Goal: Task Accomplishment & Management: Use online tool/utility

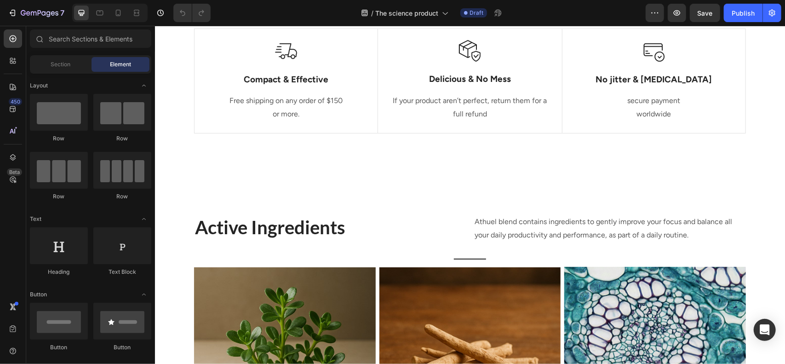
scroll to position [528, 0]
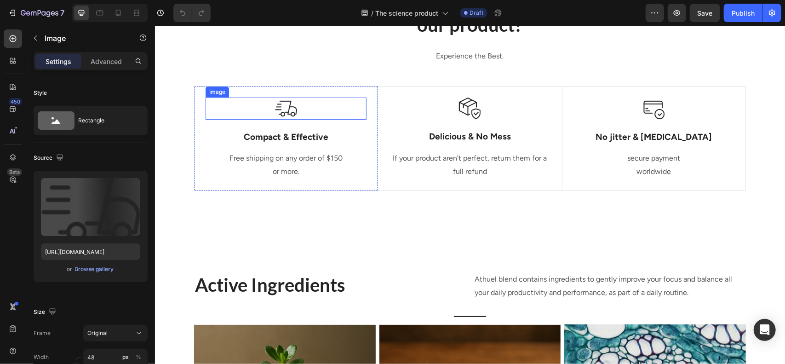
click at [279, 110] on img at bounding box center [286, 108] width 22 height 22
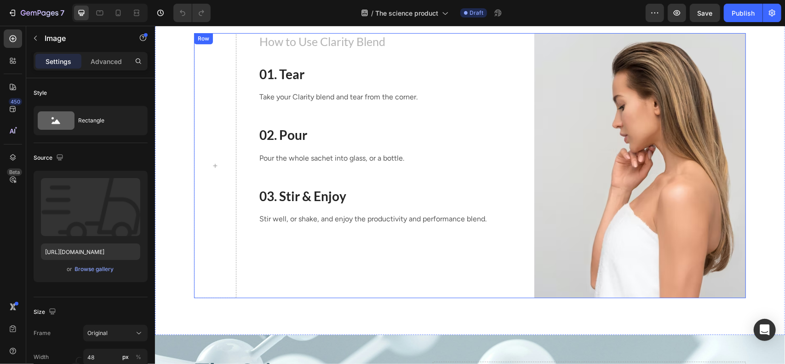
scroll to position [1185, 0]
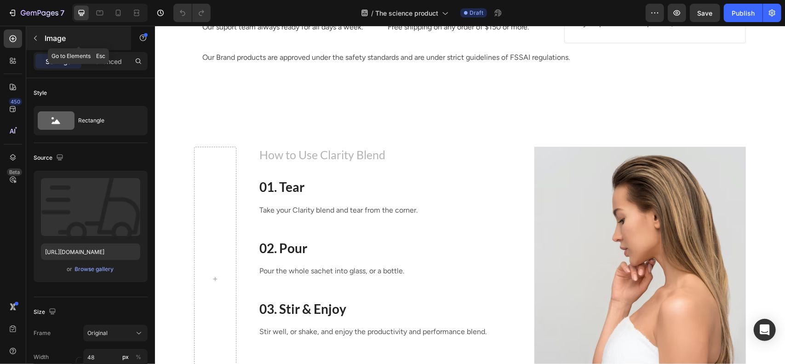
click at [67, 40] on p "Image" at bounding box center [84, 38] width 78 height 11
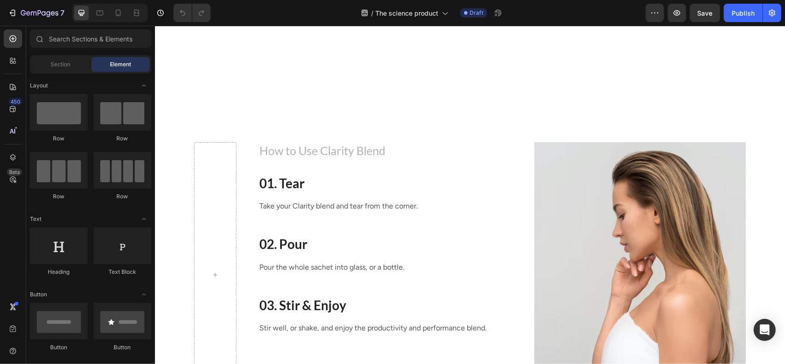
scroll to position [1270, 0]
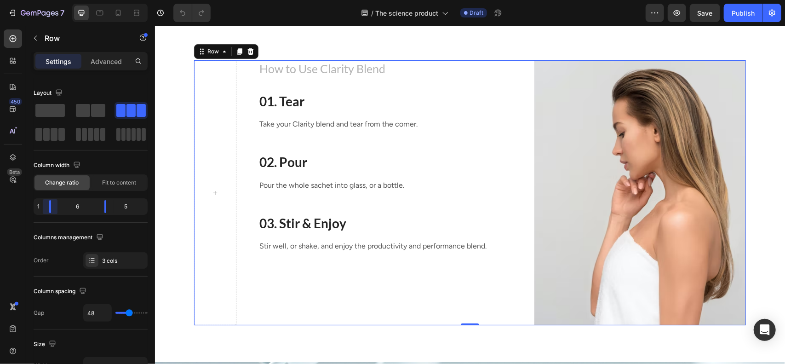
drag, startPoint x: 54, startPoint y: 205, endPoint x: 123, endPoint y: 30, distance: 188.0
click at [37, 0] on body "7 Version history / The science product Draft Preview Save Publish 450 Beta Sec…" at bounding box center [392, 0] width 785 height 0
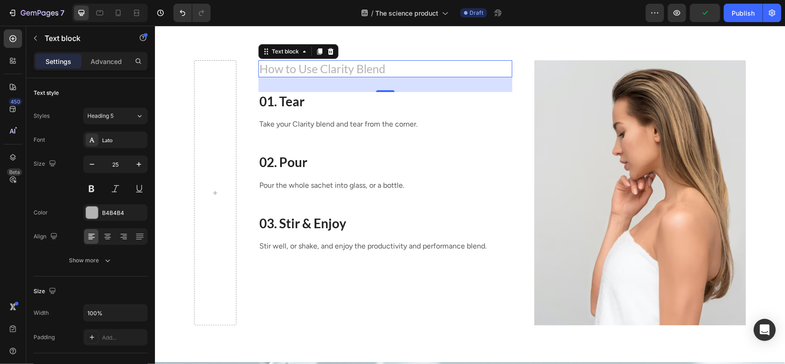
click at [283, 73] on p "How to Use Clarity Blend" at bounding box center [385, 68] width 252 height 15
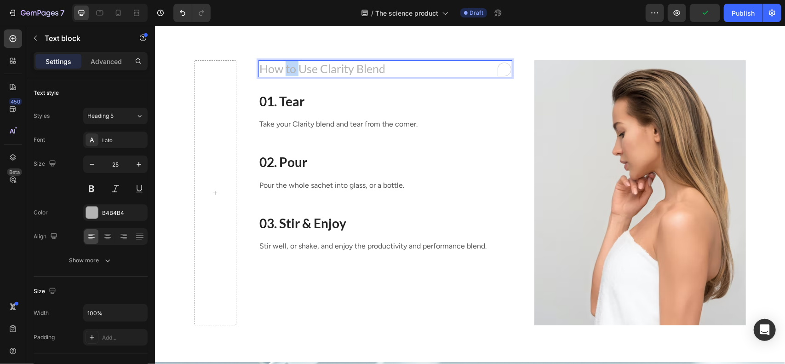
click at [283, 73] on p "How to Use Clarity Blend" at bounding box center [385, 68] width 252 height 15
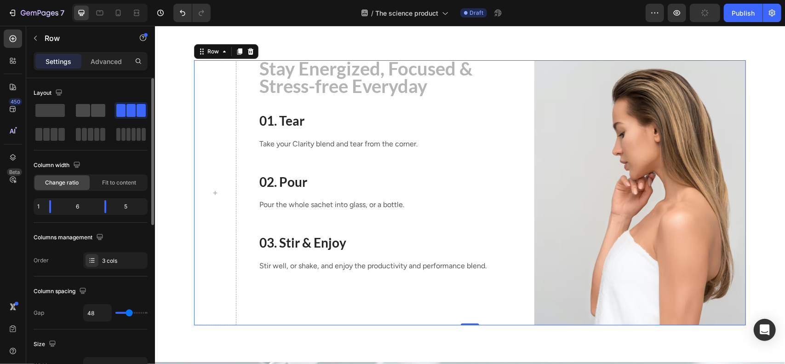
click at [115, 118] on div at bounding box center [131, 110] width 33 height 17
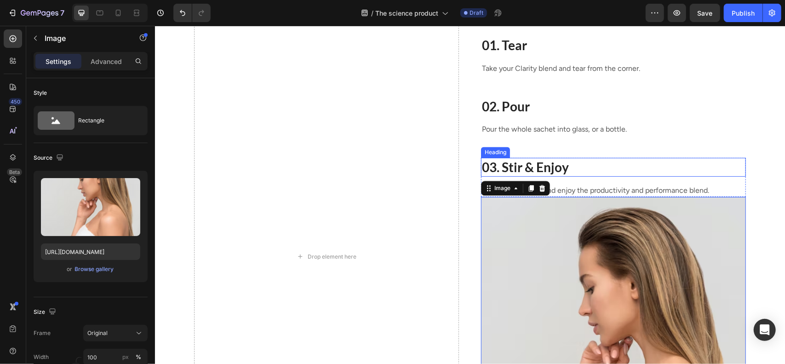
scroll to position [1344, 0]
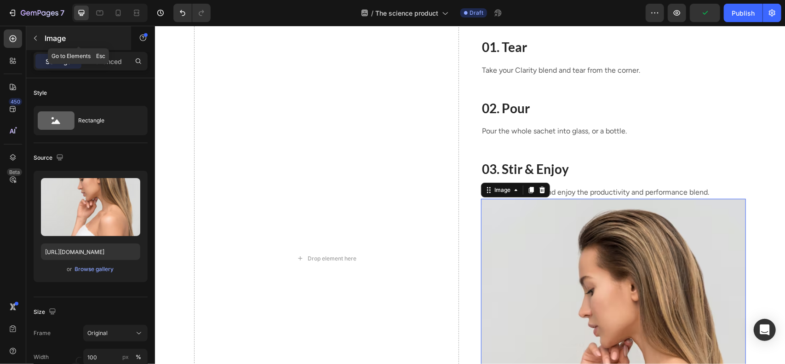
click at [42, 37] on button "button" at bounding box center [35, 38] width 15 height 15
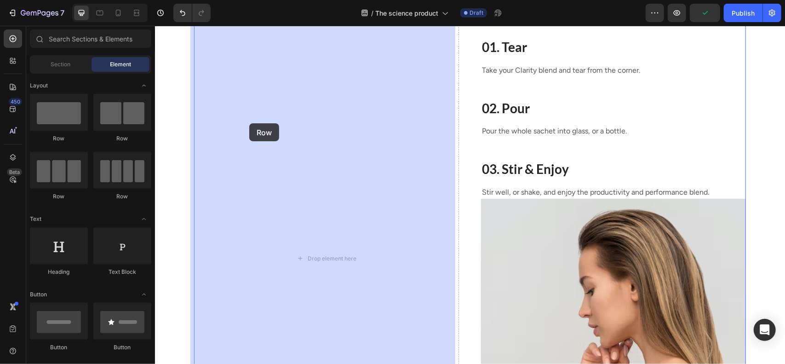
drag, startPoint x: 222, startPoint y: 135, endPoint x: 304, endPoint y: 131, distance: 82.0
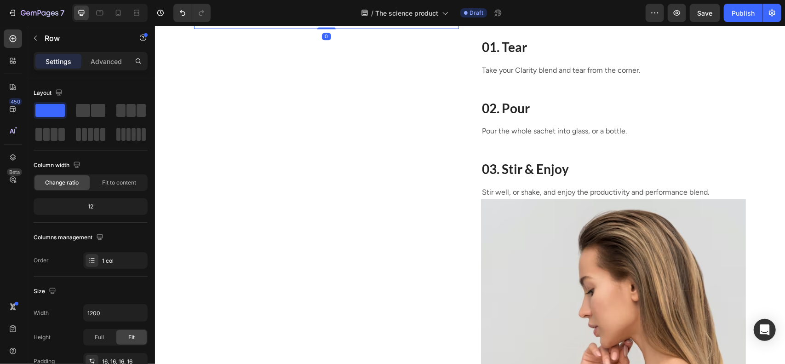
scroll to position [1237, 0]
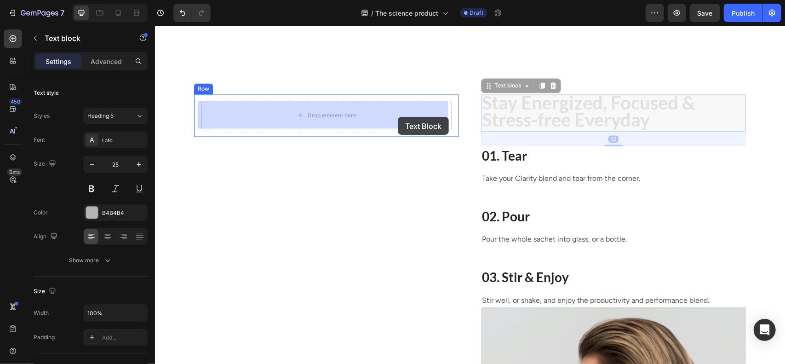
drag, startPoint x: 543, startPoint y: 112, endPoint x: 398, endPoint y: 115, distance: 145.4
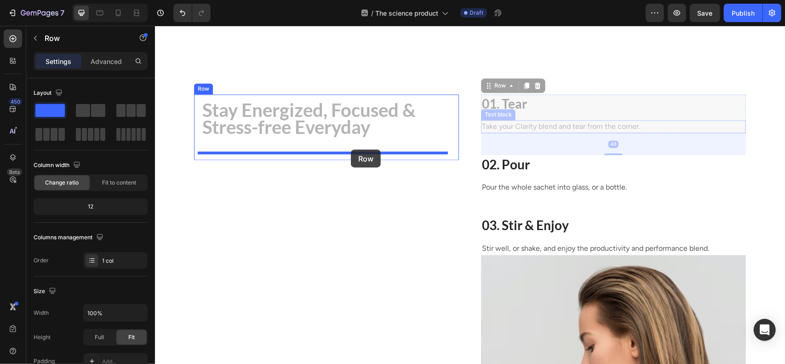
drag, startPoint x: 511, startPoint y: 113, endPoint x: 351, endPoint y: 149, distance: 164.1
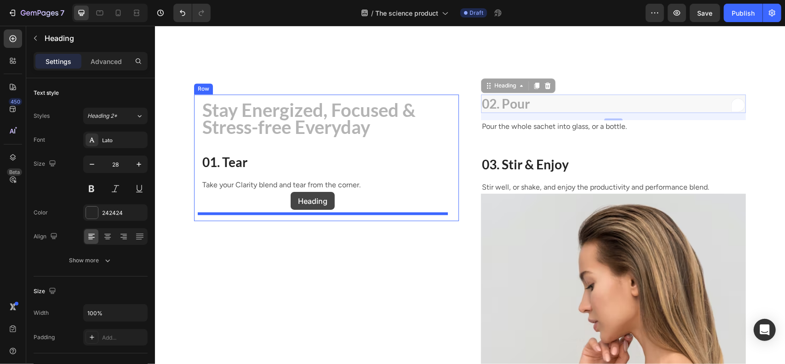
drag, startPoint x: 509, startPoint y: 101, endPoint x: 290, endPoint y: 191, distance: 236.9
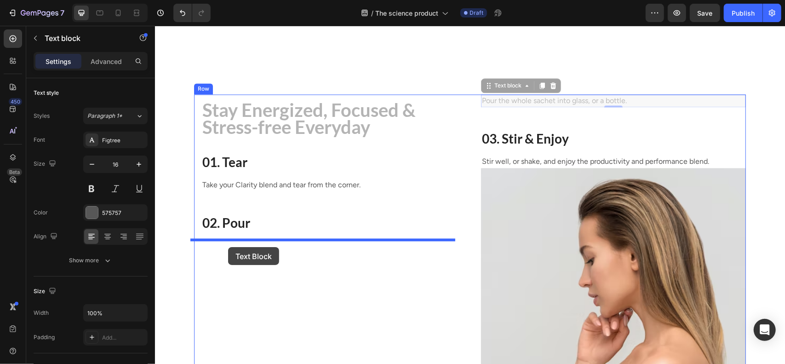
drag, startPoint x: 520, startPoint y: 99, endPoint x: 228, endPoint y: 247, distance: 327.4
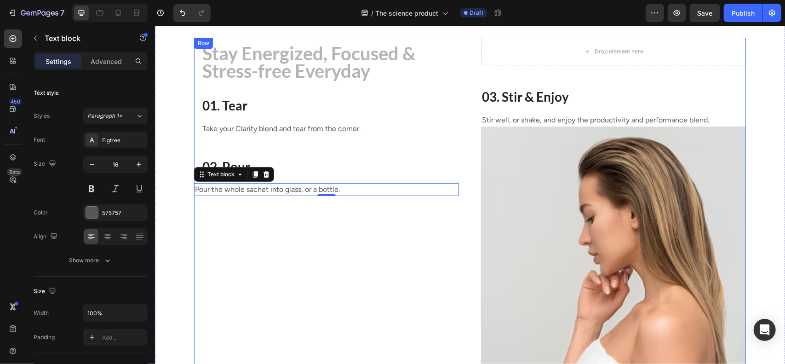
scroll to position [1293, 0]
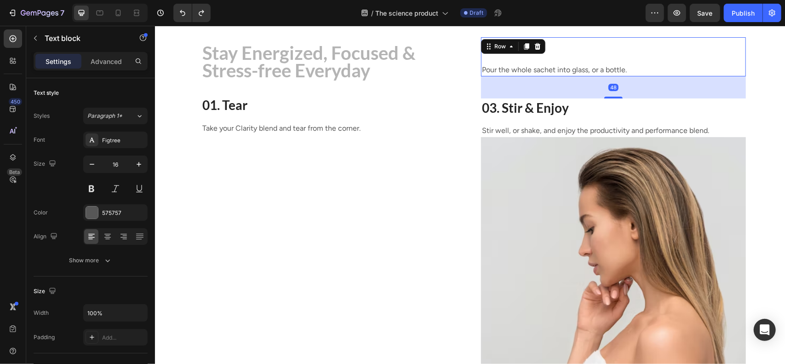
click at [582, 59] on div "02. Pour Heading Pour the whole sachet into glass, or a bottle. Text block" at bounding box center [613, 56] width 265 height 39
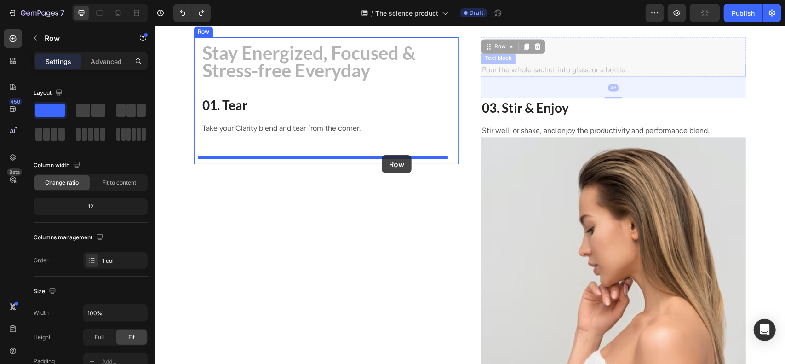
drag, startPoint x: 582, startPoint y: 59, endPoint x: 381, endPoint y: 155, distance: 222.7
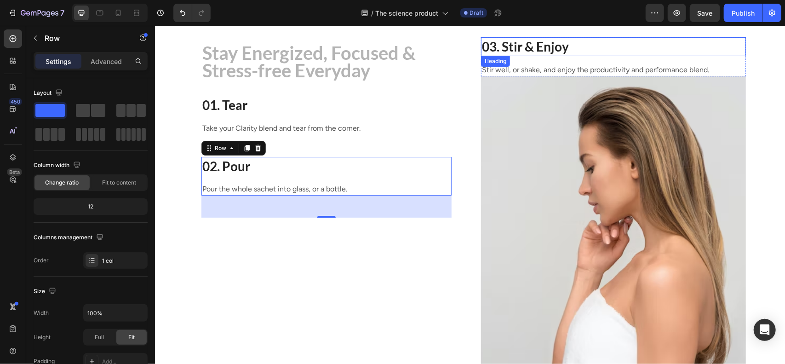
scroll to position [1281, 0]
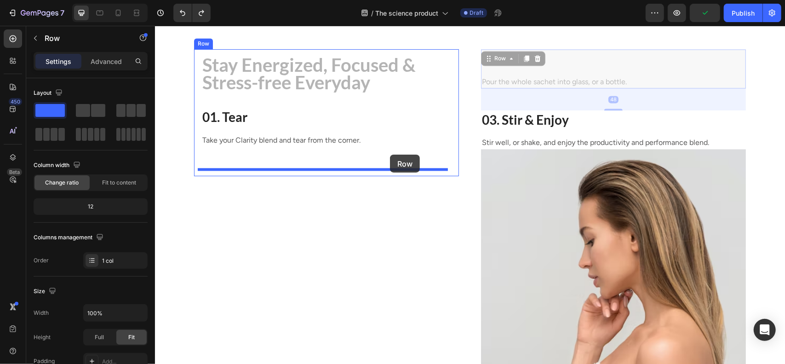
drag, startPoint x: 652, startPoint y: 73, endPoint x: 390, endPoint y: 154, distance: 274.0
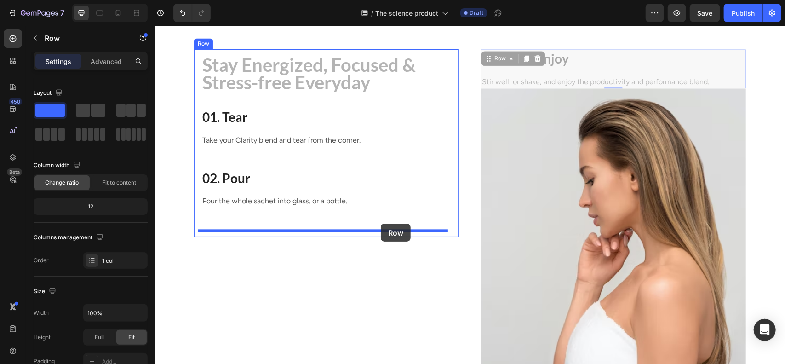
drag, startPoint x: 728, startPoint y: 70, endPoint x: 381, endPoint y: 223, distance: 380.1
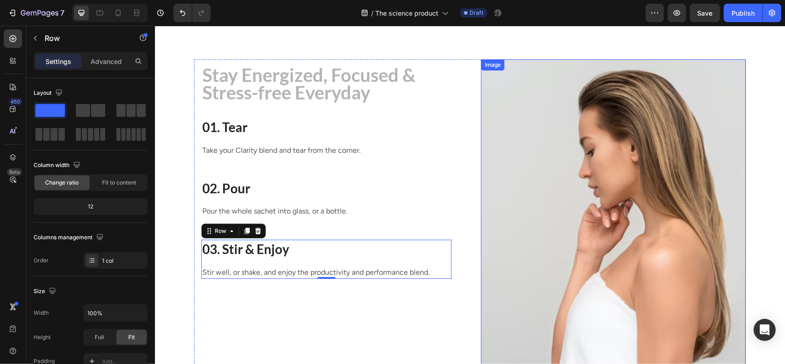
scroll to position [1272, 0]
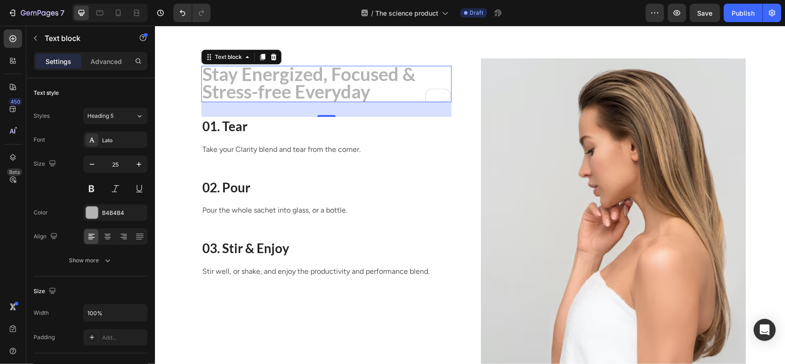
click at [299, 94] on strong "Stay Energized, Focused & Stress-free Everyday" at bounding box center [308, 83] width 213 height 40
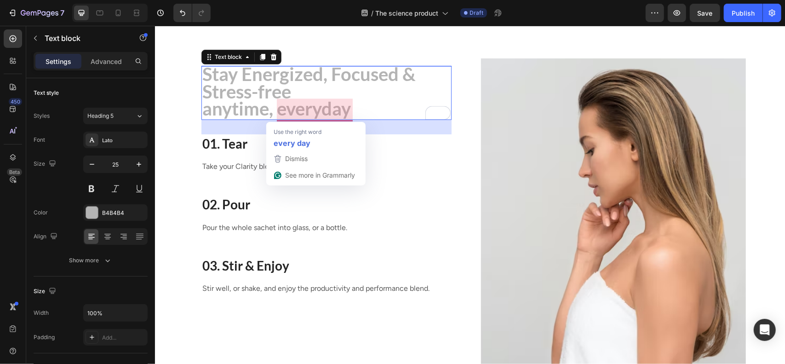
click at [293, 110] on strong "anytime, everyday" at bounding box center [276, 108] width 149 height 22
click at [319, 110] on strong "anytime, everyday" at bounding box center [276, 108] width 149 height 22
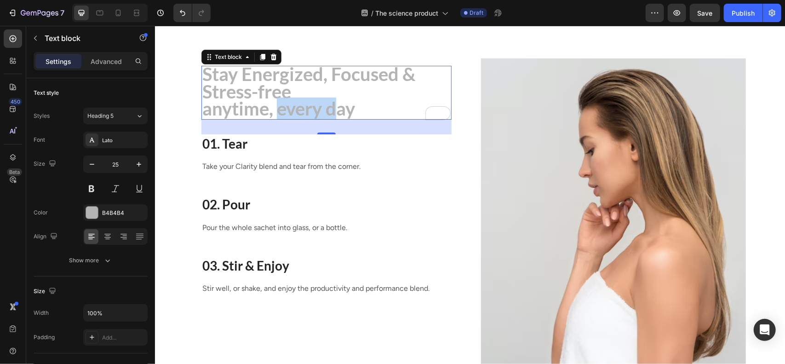
drag, startPoint x: 273, startPoint y: 115, endPoint x: 337, endPoint y: 102, distance: 64.7
click at [337, 102] on strong "anytime, every day" at bounding box center [278, 108] width 153 height 22
click at [380, 110] on p "Stay Energized, Focused & Stress-free anytime, every day" at bounding box center [326, 92] width 248 height 52
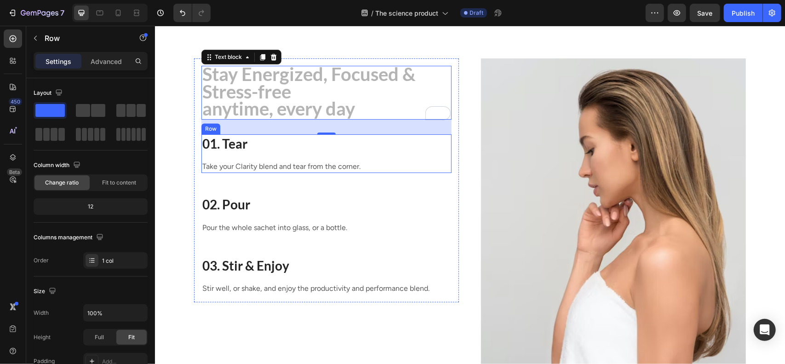
click at [419, 156] on div "01. Tear Heading Take your Clarity blend and tear from the corner. Text block" at bounding box center [326, 153] width 250 height 39
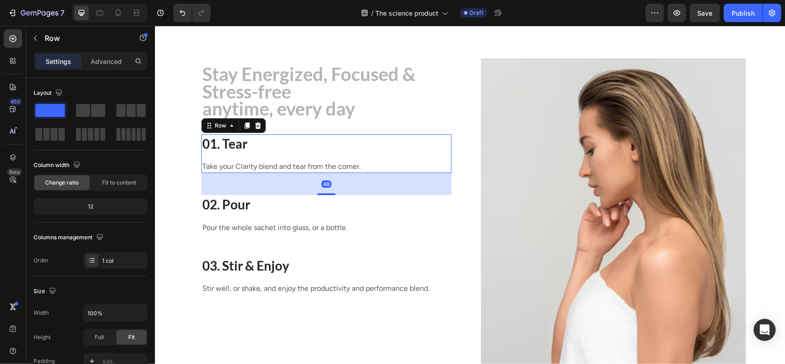
scroll to position [1340, 0]
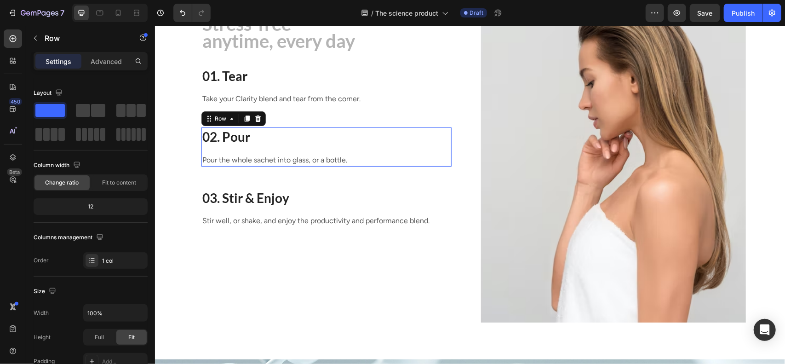
click at [201, 152] on div "02. Pour Heading Pour the whole sachet into glass, or a bottle. Text block" at bounding box center [326, 146] width 250 height 39
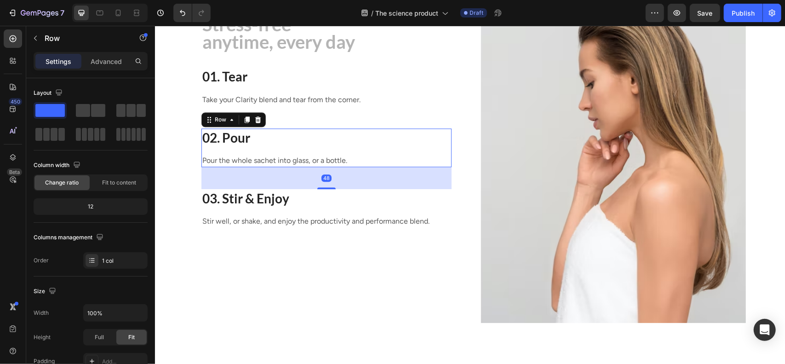
scroll to position [1238, 0]
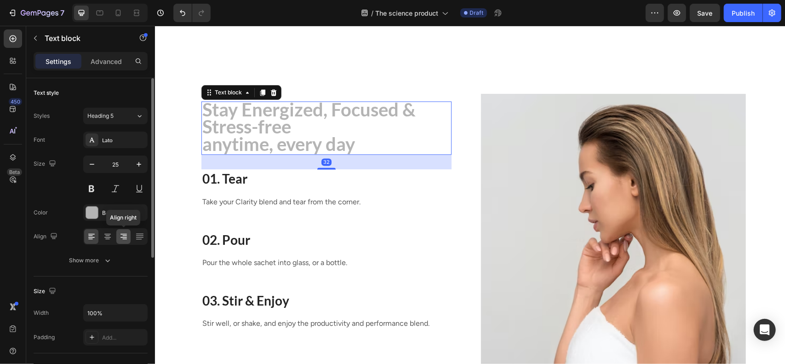
click at [125, 236] on icon at bounding box center [123, 236] width 9 height 9
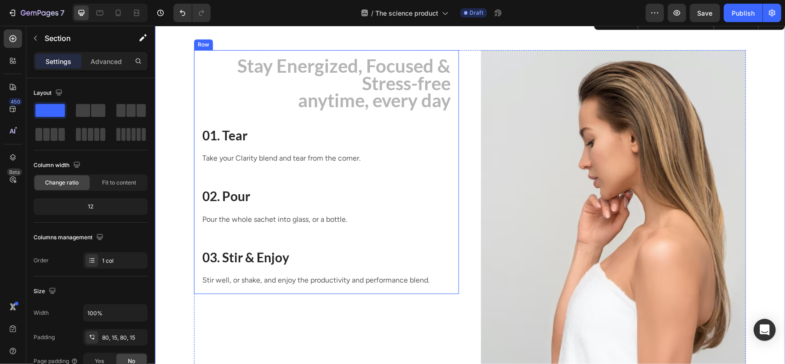
scroll to position [1280, 0]
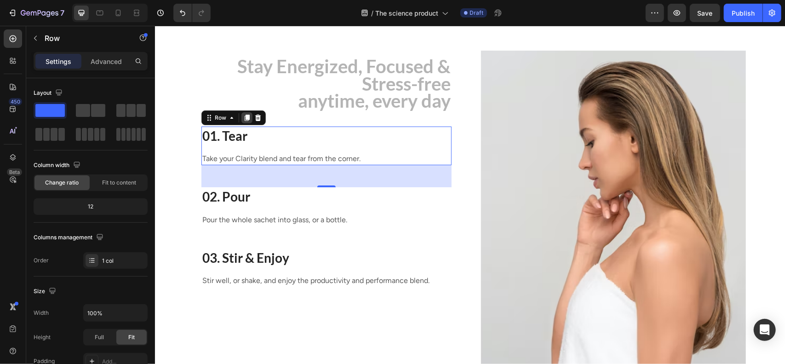
click at [243, 118] on icon at bounding box center [246, 117] width 7 height 7
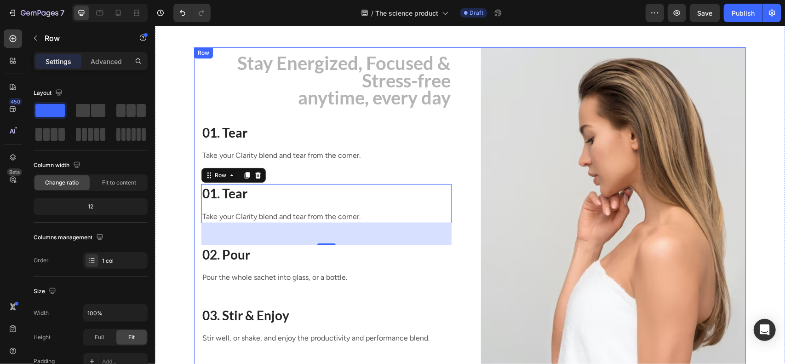
scroll to position [1284, 0]
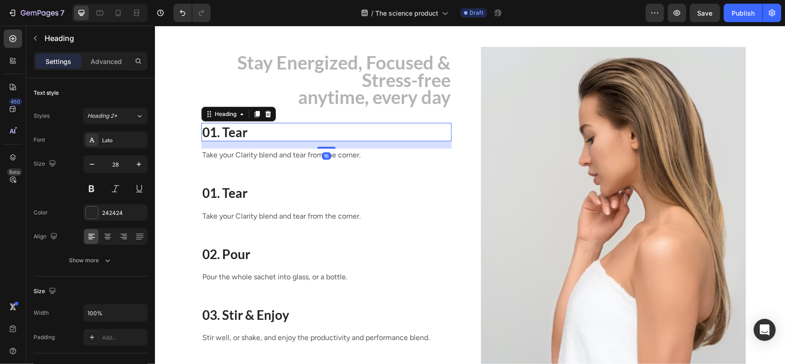
click at [214, 133] on h3 "01. Tear" at bounding box center [326, 131] width 250 height 18
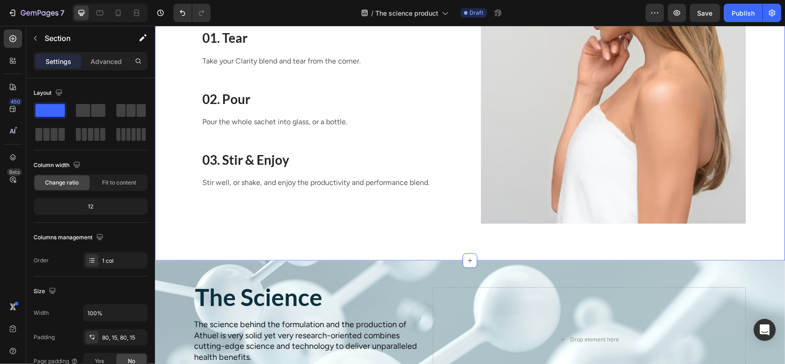
scroll to position [1526, 0]
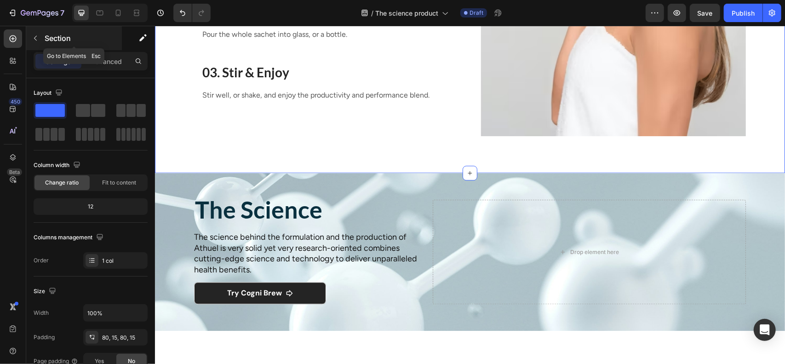
click at [57, 38] on p "Section" at bounding box center [82, 38] width 75 height 11
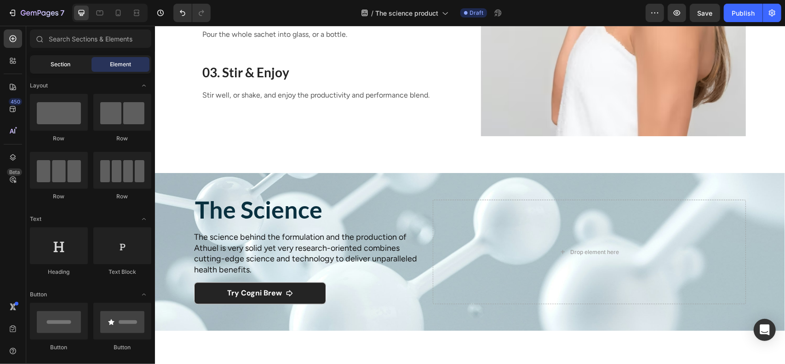
click at [66, 69] on div "Section" at bounding box center [61, 64] width 58 height 15
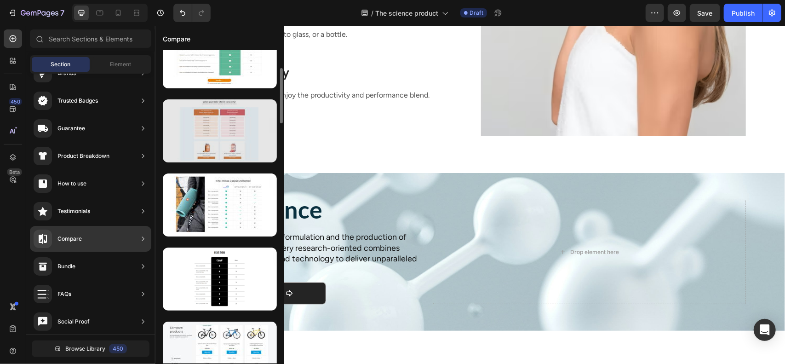
scroll to position [0, 0]
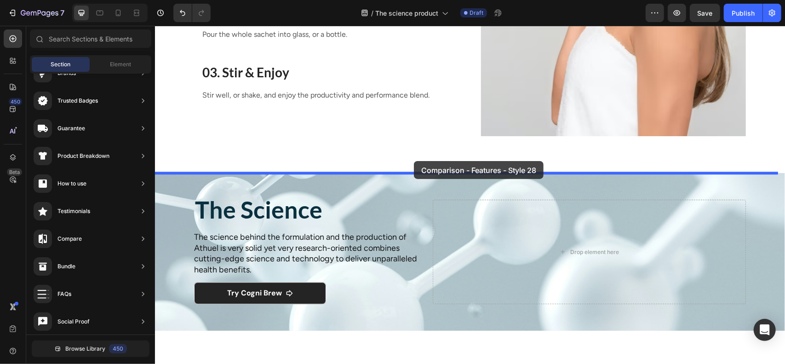
drag, startPoint x: 382, startPoint y: 98, endPoint x: 414, endPoint y: 161, distance: 70.6
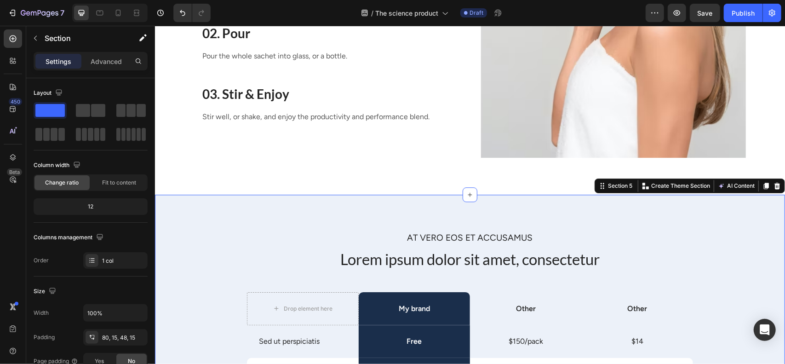
scroll to position [1504, 0]
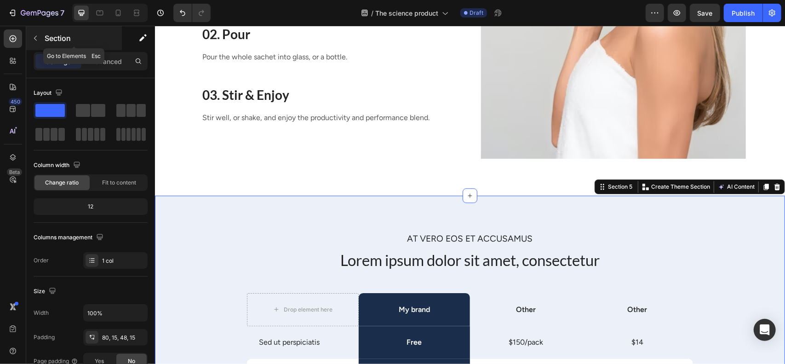
click at [75, 37] on p "Section" at bounding box center [82, 38] width 75 height 11
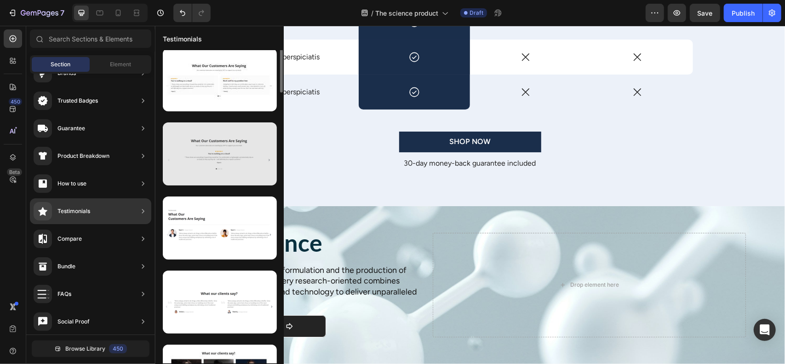
scroll to position [0, 0]
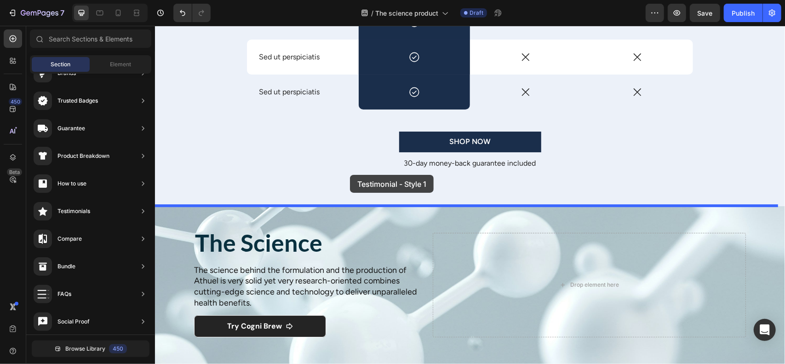
drag, startPoint x: 379, startPoint y: 112, endPoint x: 350, endPoint y: 174, distance: 68.5
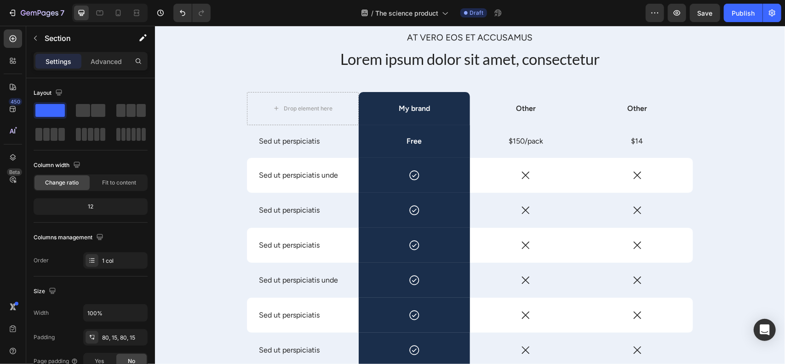
scroll to position [1697, 0]
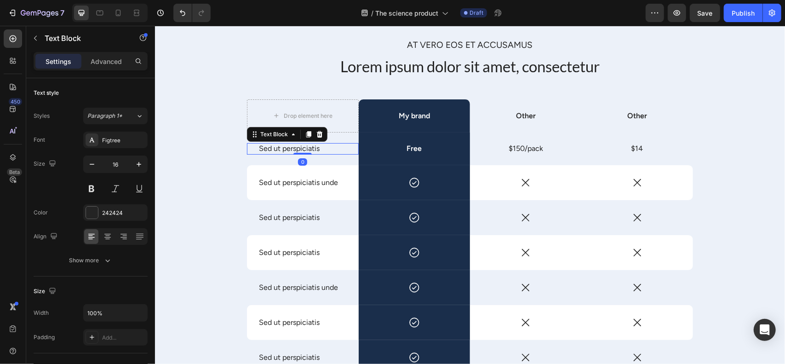
click at [303, 150] on p "Sed ut perspiciatis" at bounding box center [303, 149] width 88 height 10
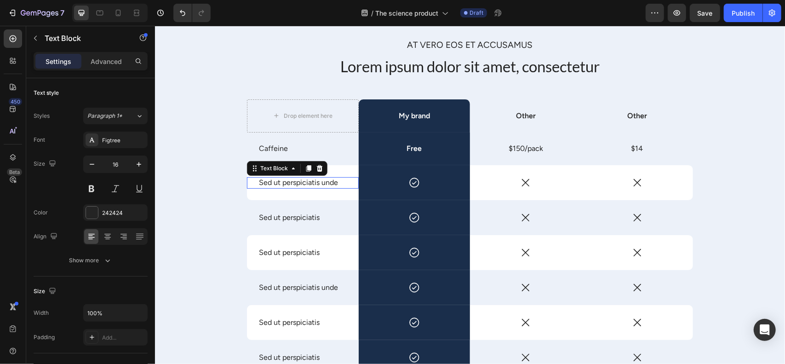
click at [291, 183] on p "Sed ut perspiciatis unde" at bounding box center [303, 183] width 88 height 10
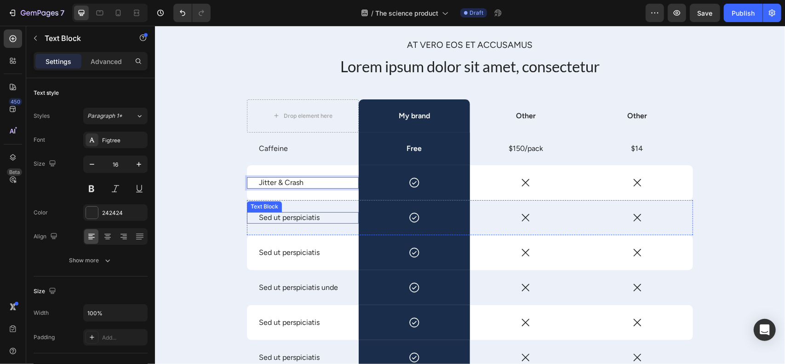
click at [282, 219] on p "Sed ut perspiciatis" at bounding box center [303, 218] width 88 height 10
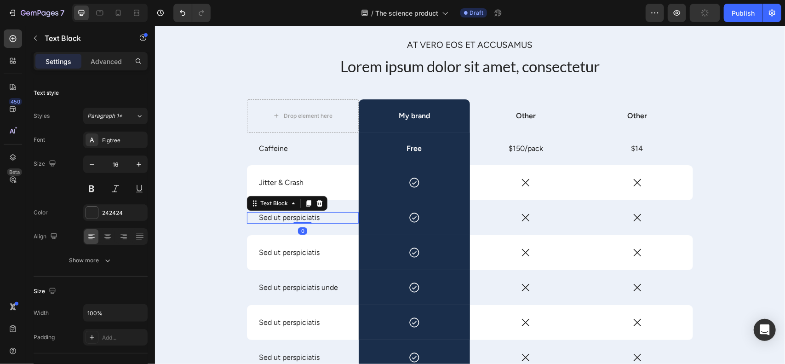
click at [282, 219] on p "Sed ut perspiciatis" at bounding box center [303, 218] width 88 height 10
click at [311, 216] on p "Absorption Efficience" at bounding box center [303, 218] width 88 height 10
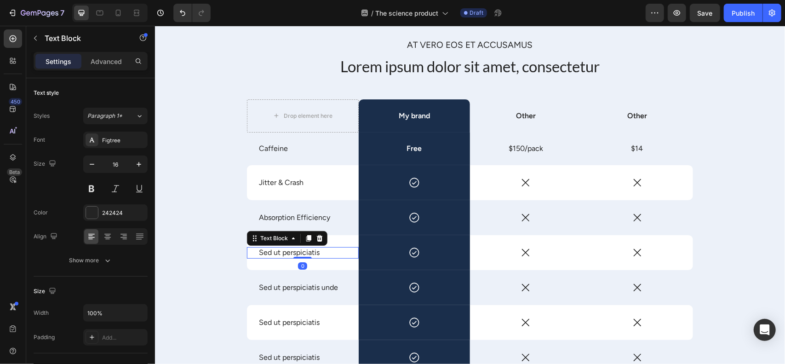
click at [293, 249] on p "Sed ut perspiciatis" at bounding box center [303, 253] width 88 height 10
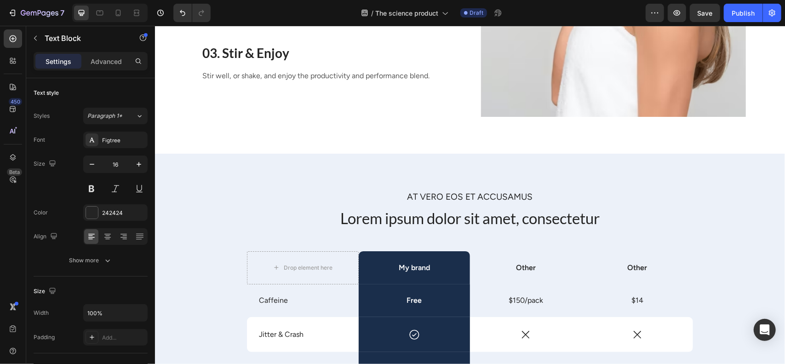
scroll to position [1545, 0]
click at [53, 38] on p "Text Block" at bounding box center [84, 38] width 78 height 11
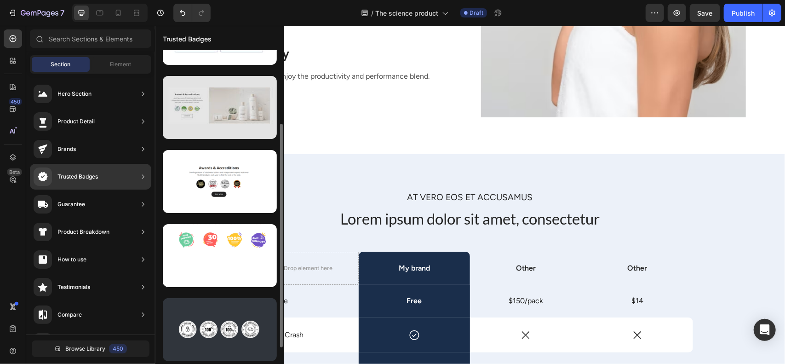
scroll to position [0, 0]
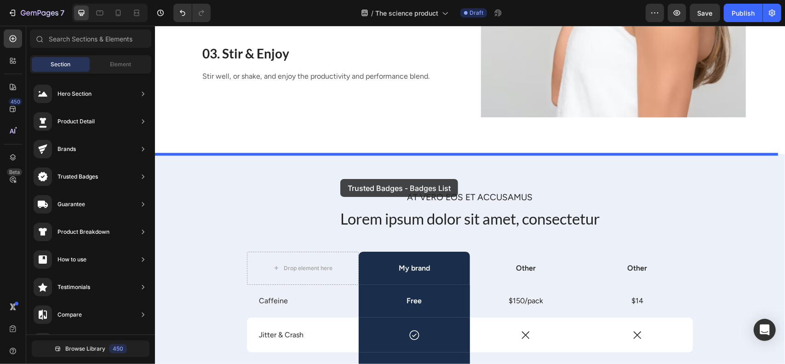
drag, startPoint x: 352, startPoint y: 121, endPoint x: 340, endPoint y: 179, distance: 59.1
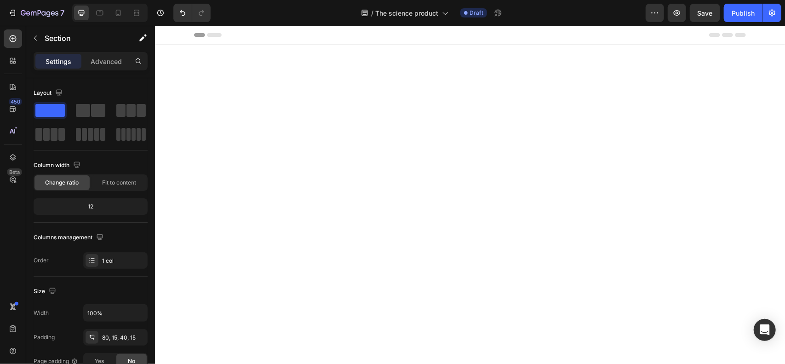
scroll to position [1679, 0]
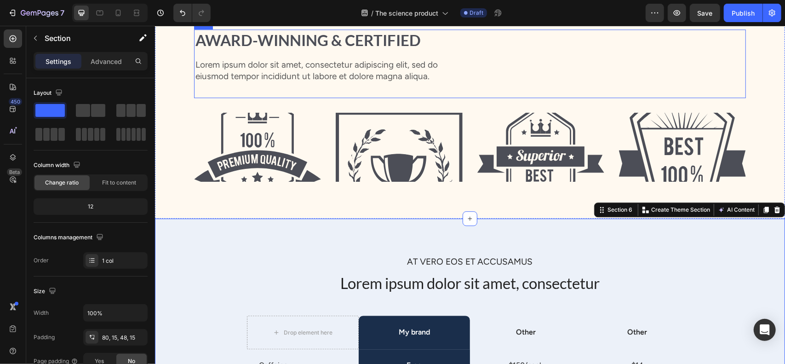
scroll to position [1619, 0]
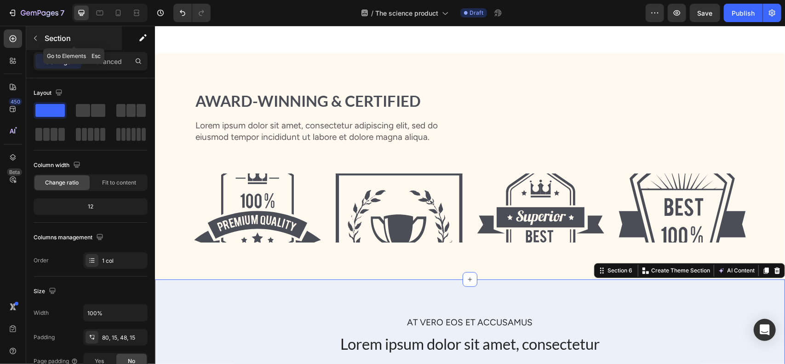
click at [51, 35] on p "Section" at bounding box center [82, 38] width 75 height 11
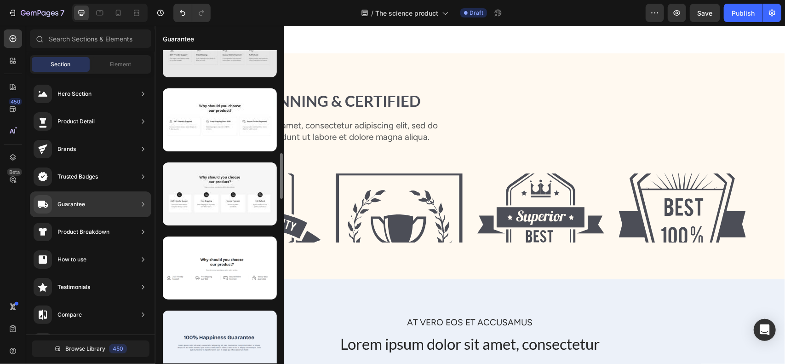
scroll to position [705, 0]
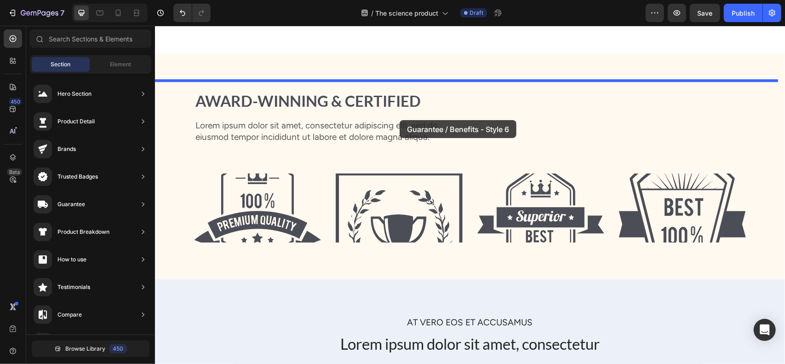
drag, startPoint x: 372, startPoint y: 200, endPoint x: 402, endPoint y: 119, distance: 86.5
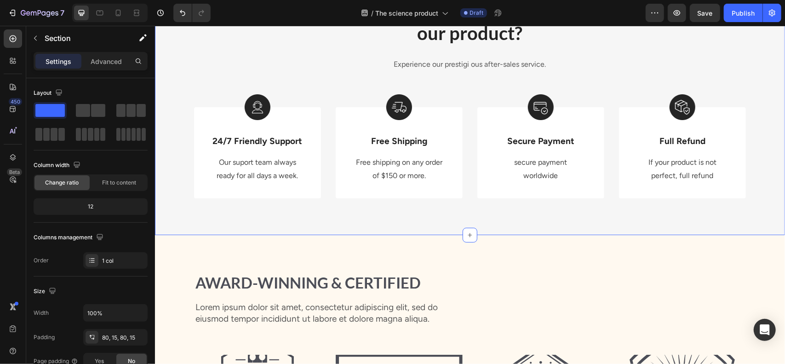
scroll to position [1840, 0]
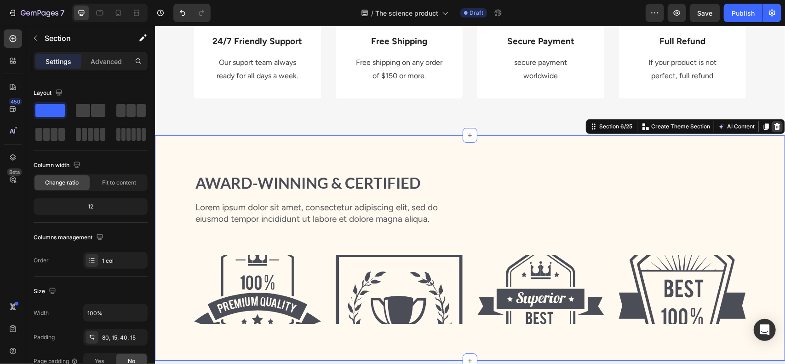
click at [772, 121] on div at bounding box center [777, 126] width 11 height 11
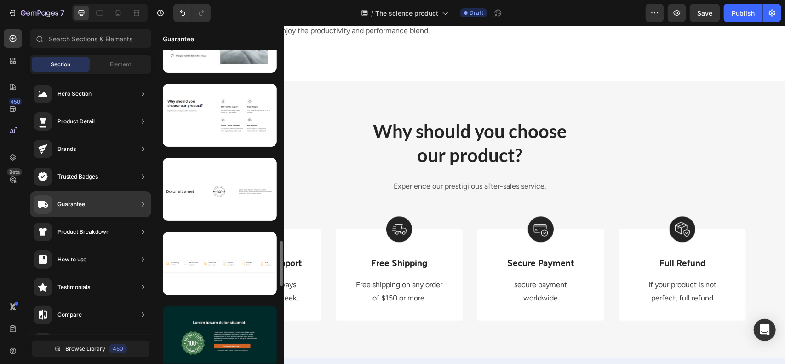
scroll to position [1318, 0]
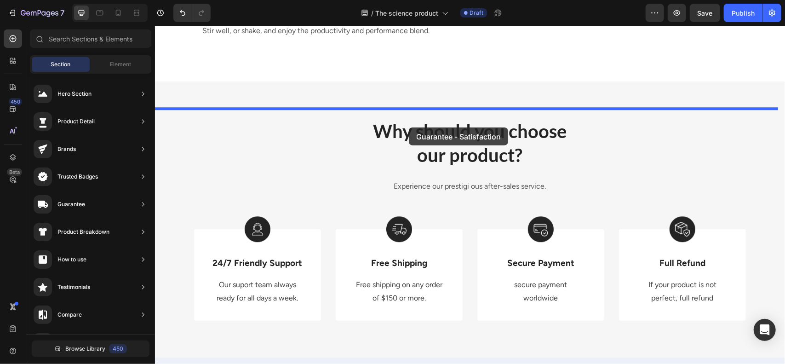
drag, startPoint x: 376, startPoint y: 203, endPoint x: 409, endPoint y: 127, distance: 83.1
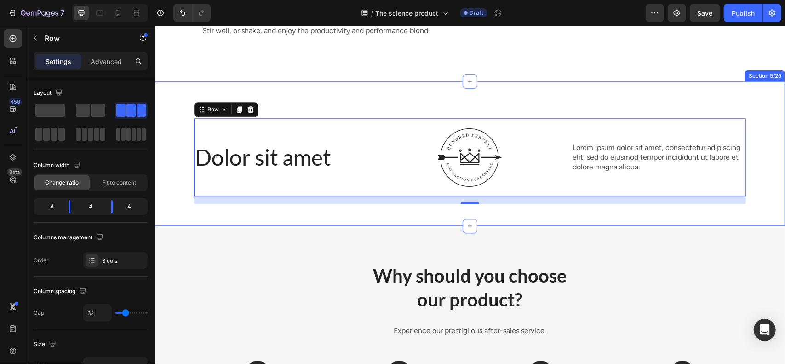
scroll to position [1660, 0]
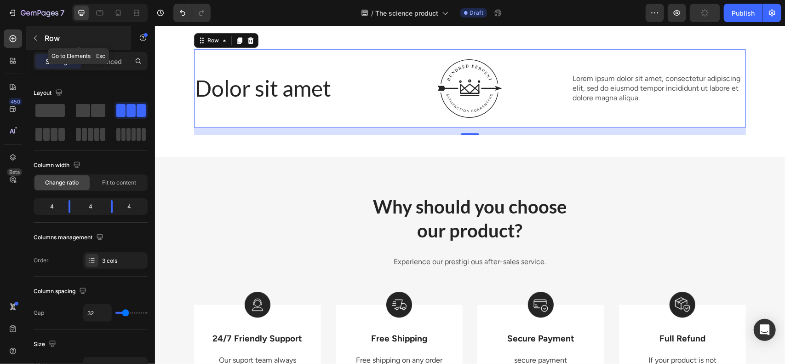
click at [48, 47] on div "Row" at bounding box center [78, 38] width 105 height 24
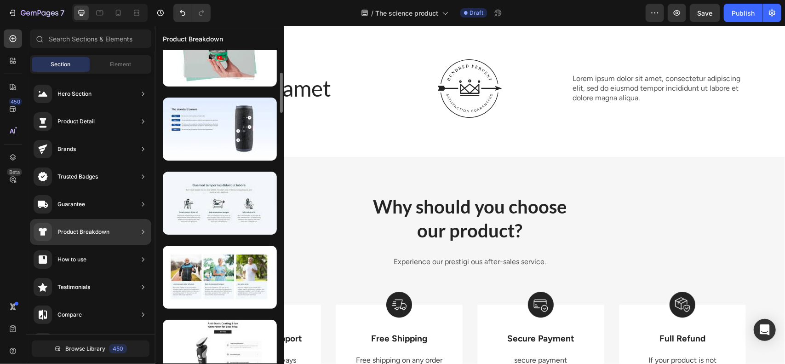
scroll to position [177, 0]
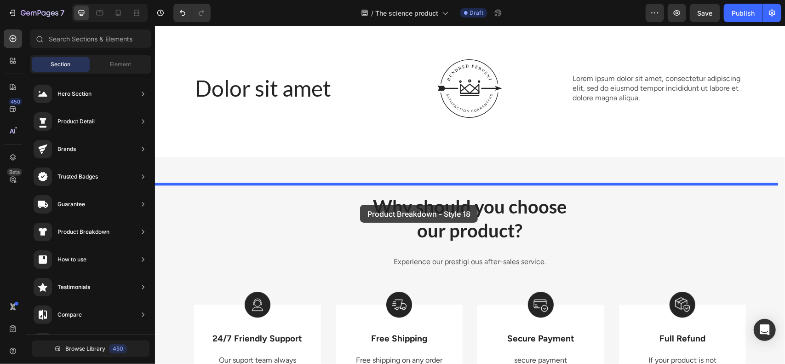
drag, startPoint x: 367, startPoint y: 239, endPoint x: 360, endPoint y: 204, distance: 35.3
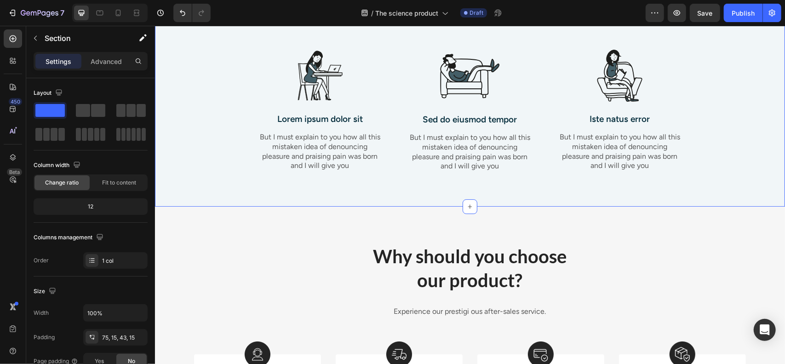
scroll to position [1908, 0]
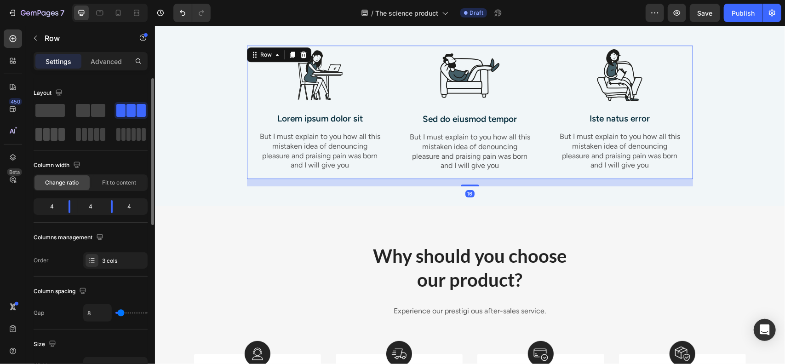
click at [36, 130] on span at bounding box center [38, 134] width 7 height 13
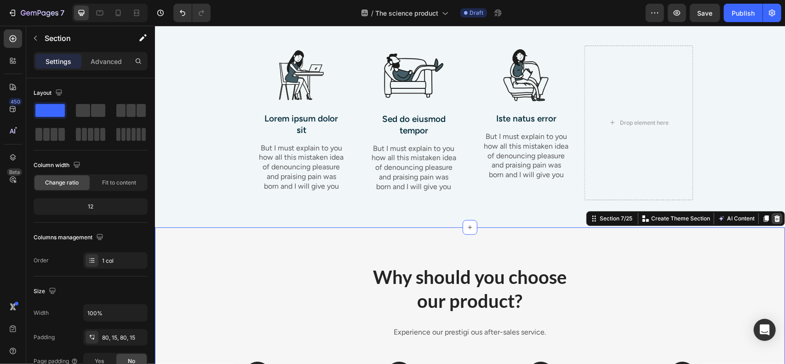
click at [773, 219] on icon at bounding box center [776, 217] width 7 height 7
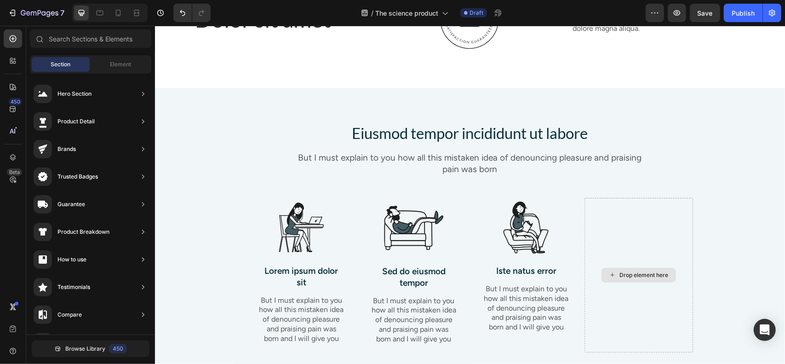
scroll to position [1755, 0]
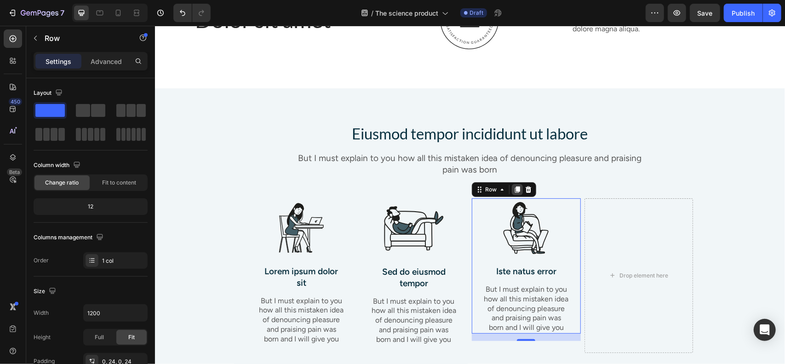
click at [513, 187] on icon at bounding box center [516, 188] width 7 height 7
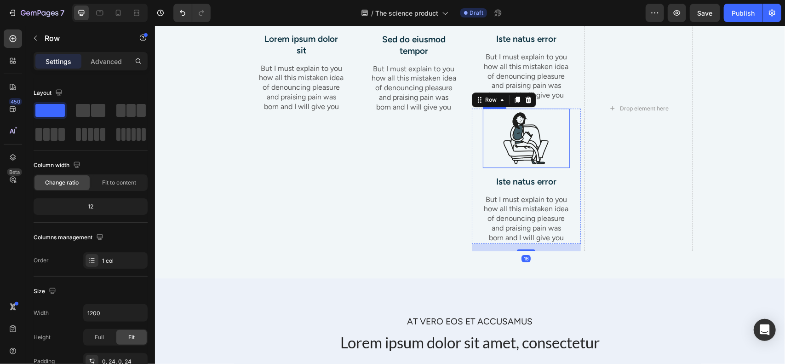
scroll to position [1983, 0]
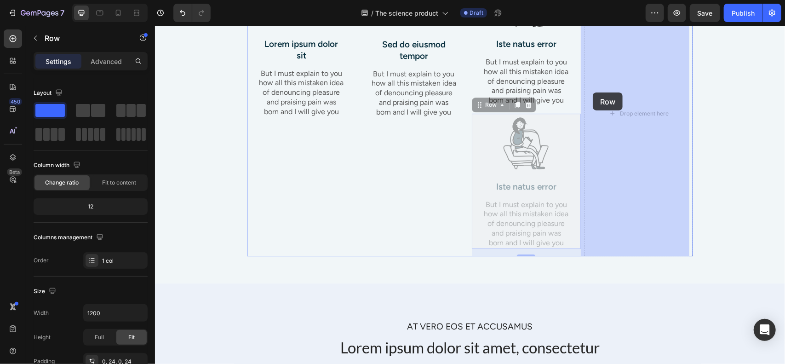
drag, startPoint x: 480, startPoint y: 101, endPoint x: 600, endPoint y: 89, distance: 120.6
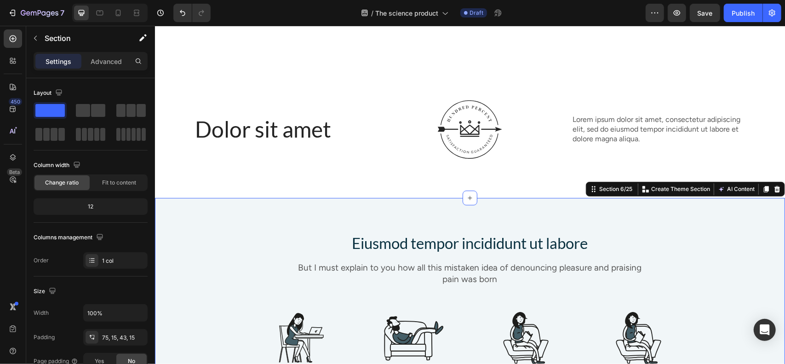
scroll to position [1607, 0]
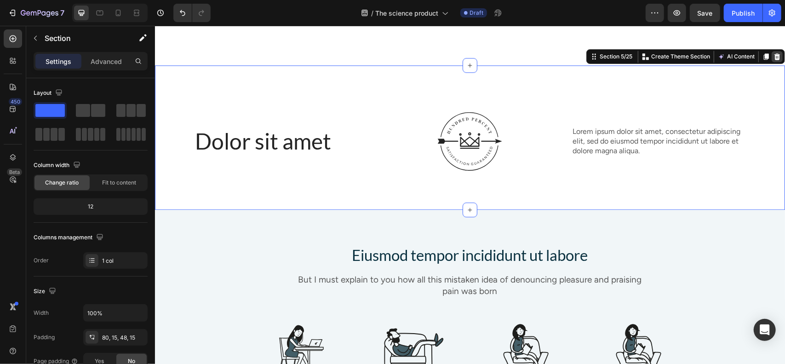
click at [774, 59] on icon at bounding box center [777, 56] width 6 height 6
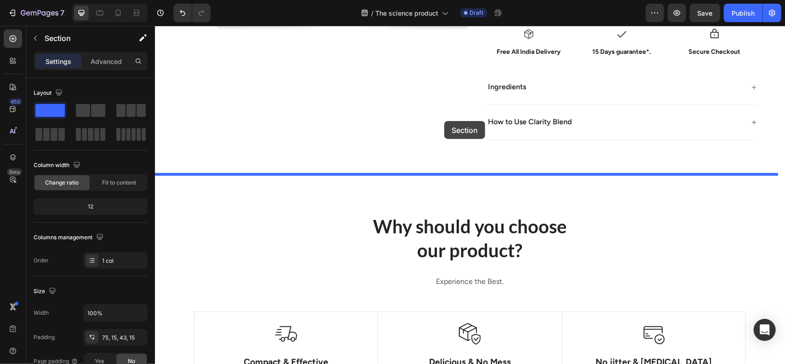
scroll to position [266, 0]
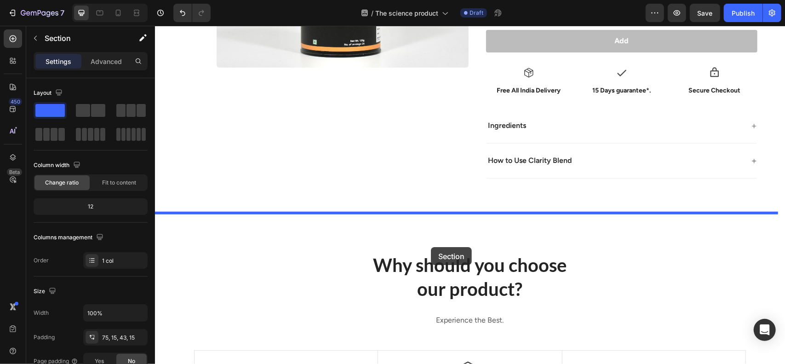
drag, startPoint x: 615, startPoint y: 108, endPoint x: 431, endPoint y: 255, distance: 235.7
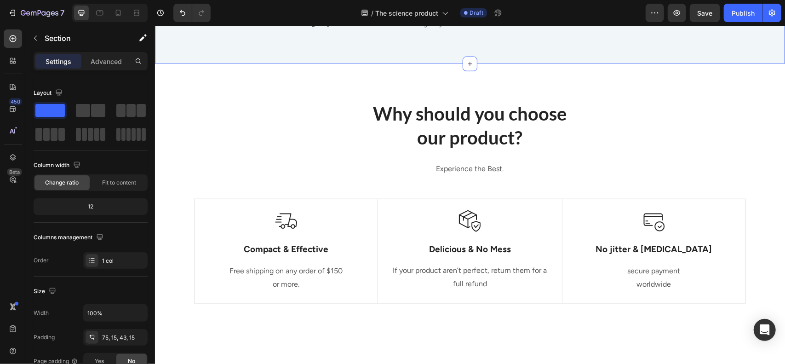
scroll to position [707, 0]
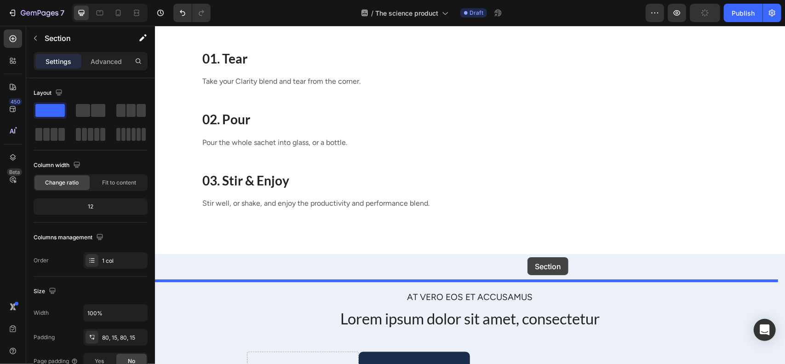
drag, startPoint x: 605, startPoint y: 54, endPoint x: 526, endPoint y: 257, distance: 217.4
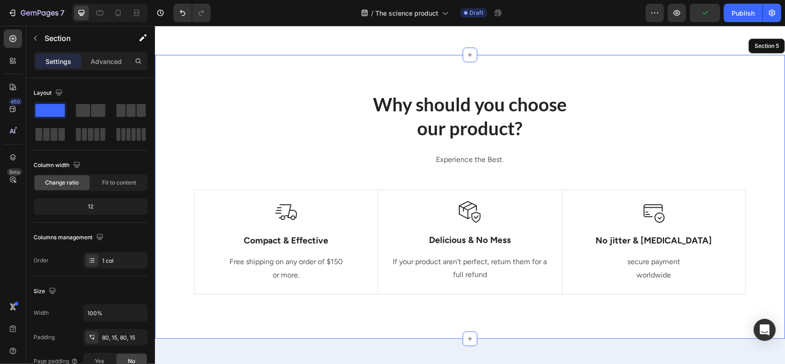
scroll to position [1626, 0]
click at [56, 32] on div "Section" at bounding box center [74, 38] width 96 height 24
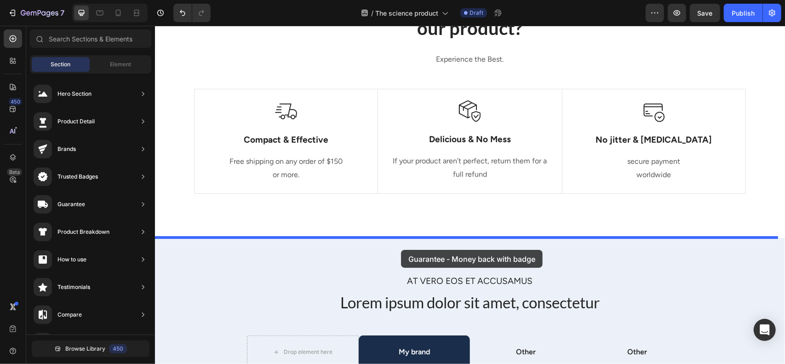
scroll to position [1779, 0]
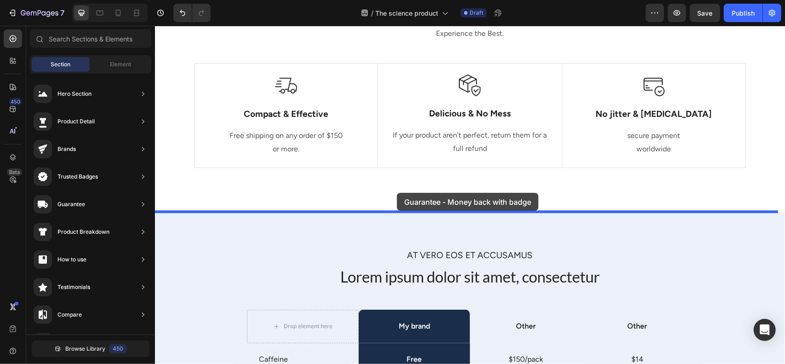
drag, startPoint x: 379, startPoint y: 220, endPoint x: 397, endPoint y: 192, distance: 32.7
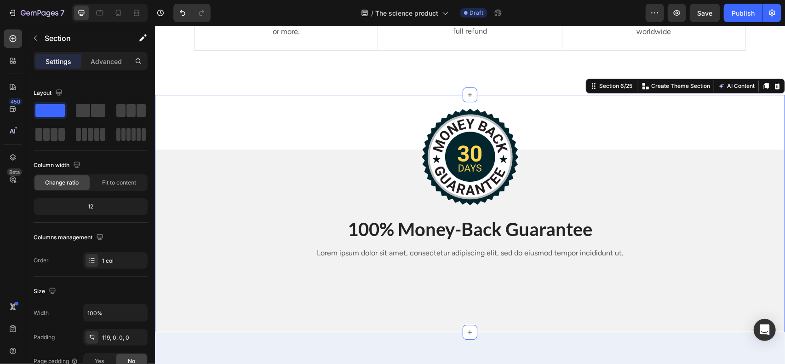
scroll to position [1897, 0]
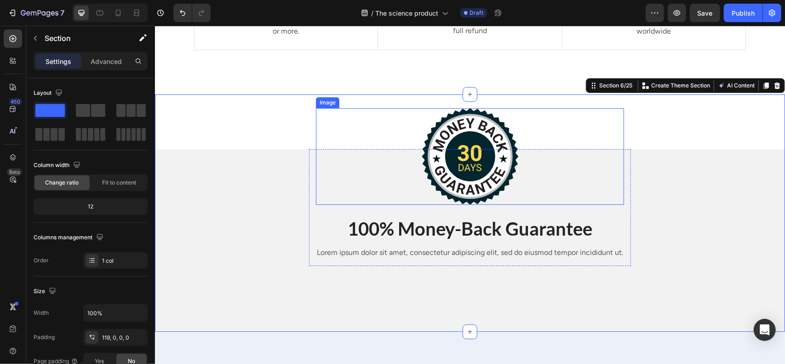
click at [472, 152] on img at bounding box center [469, 156] width 97 height 97
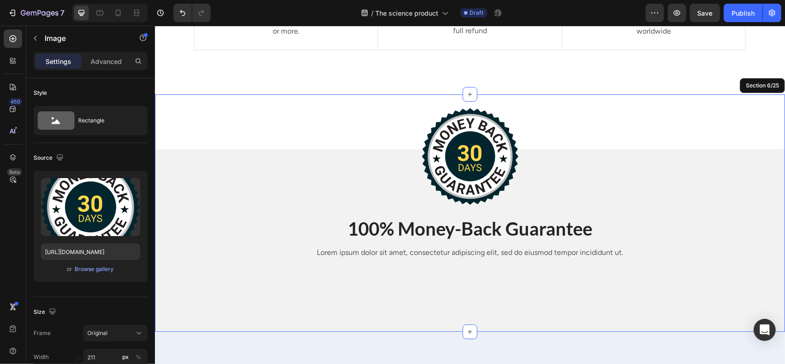
click at [240, 147] on div "Image 24 100% Money-Back Guarantee Heading Lorem ipsum dolor sit amet, consecte…" at bounding box center [470, 212] width 630 height 237
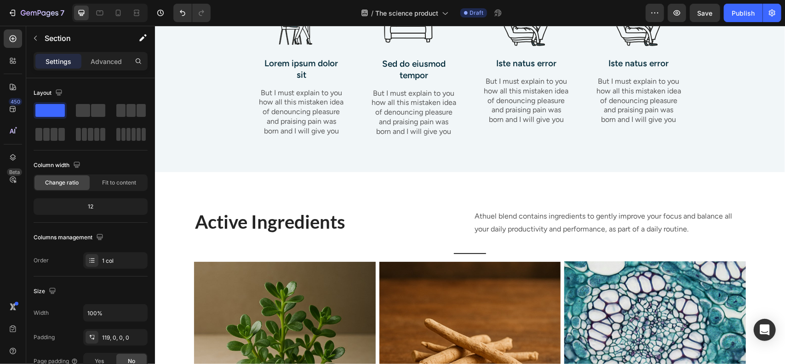
scroll to position [382, 0]
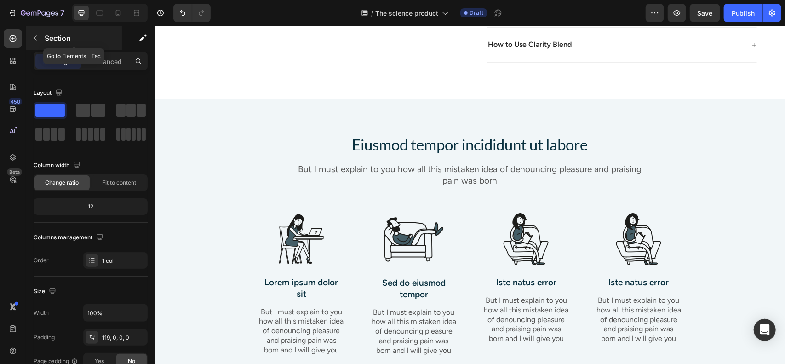
click at [40, 48] on div "Section" at bounding box center [74, 38] width 96 height 24
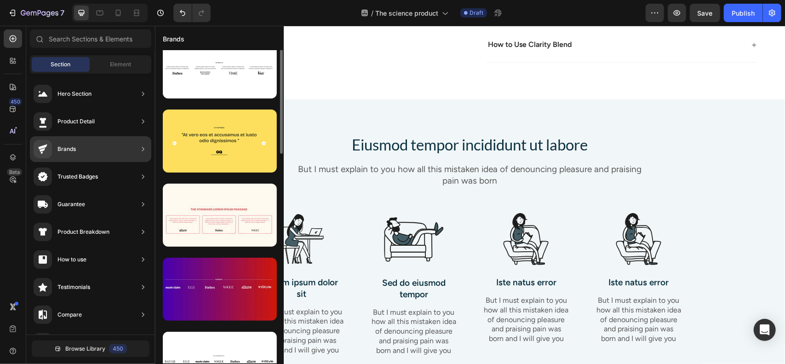
scroll to position [0, 0]
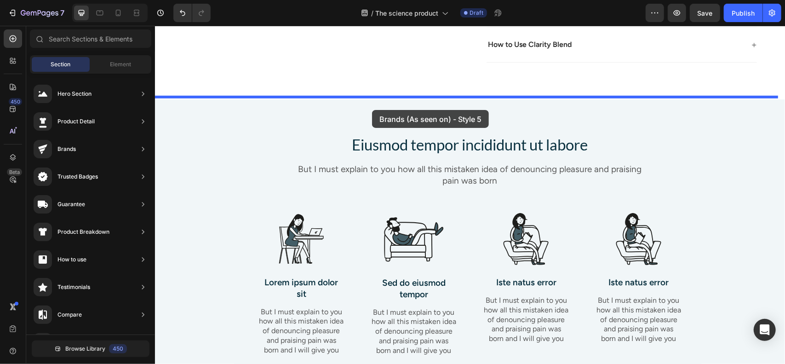
drag, startPoint x: 358, startPoint y: 132, endPoint x: 372, endPoint y: 110, distance: 26.3
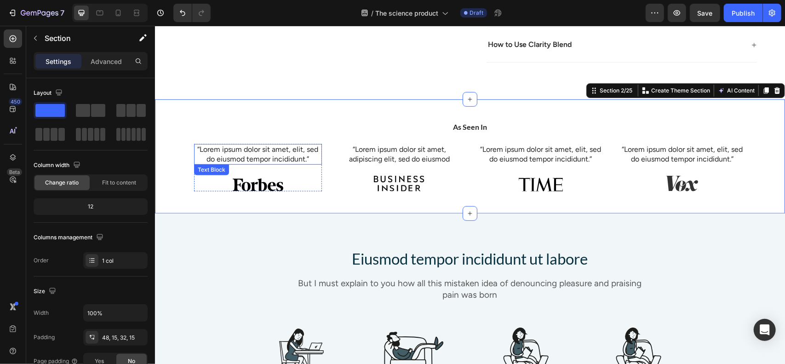
click at [269, 148] on p "“Lorem ipsum dolor sit amet, elit, sed do eiusmod tempor incididunt.”" at bounding box center [258, 153] width 126 height 19
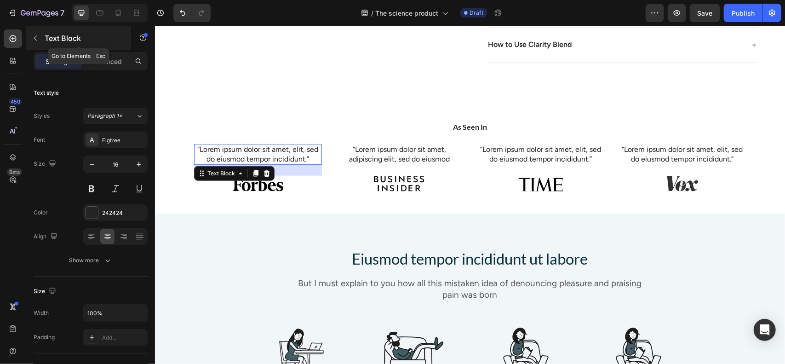
click at [72, 41] on p "Text Block" at bounding box center [84, 38] width 78 height 11
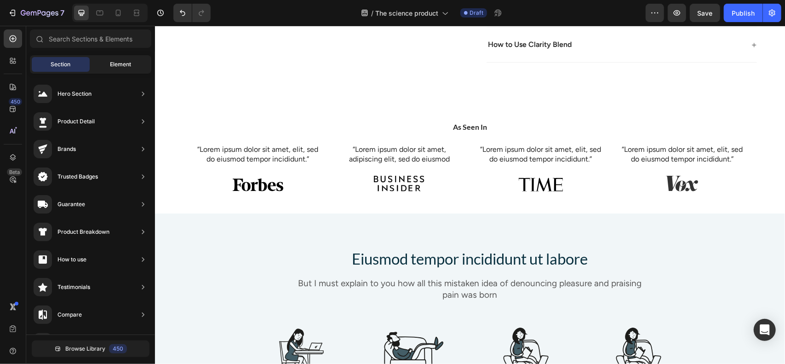
click at [104, 67] on div "Element" at bounding box center [121, 64] width 58 height 15
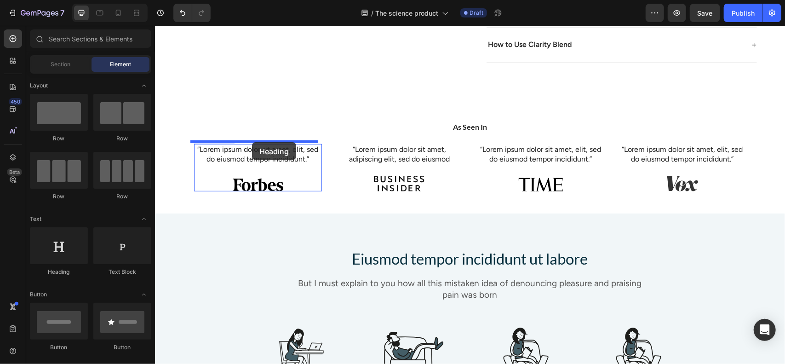
drag, startPoint x: 222, startPoint y: 288, endPoint x: 252, endPoint y: 142, distance: 149.8
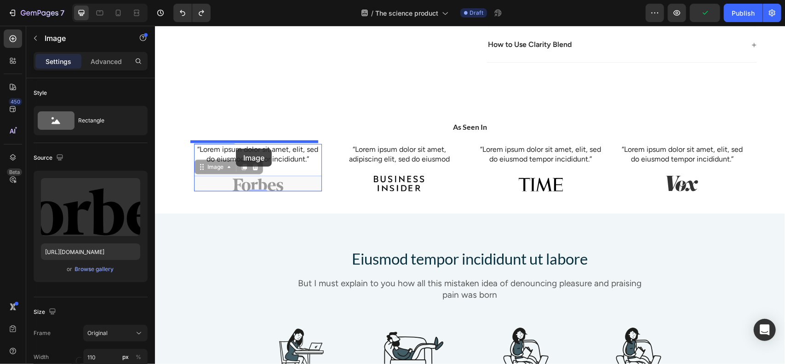
drag, startPoint x: 210, startPoint y: 163, endPoint x: 236, endPoint y: 148, distance: 29.5
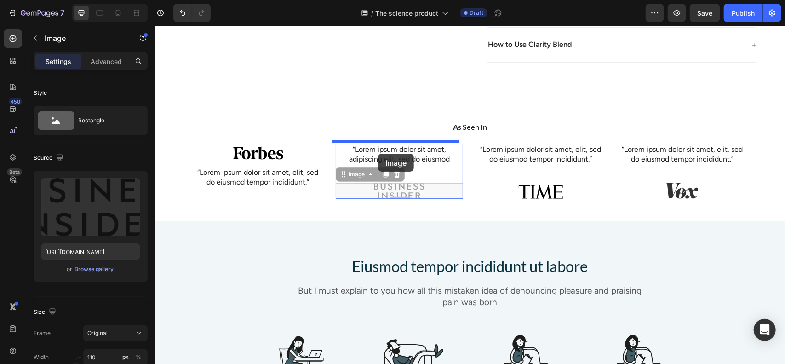
drag, startPoint x: 360, startPoint y: 174, endPoint x: 378, endPoint y: 153, distance: 27.5
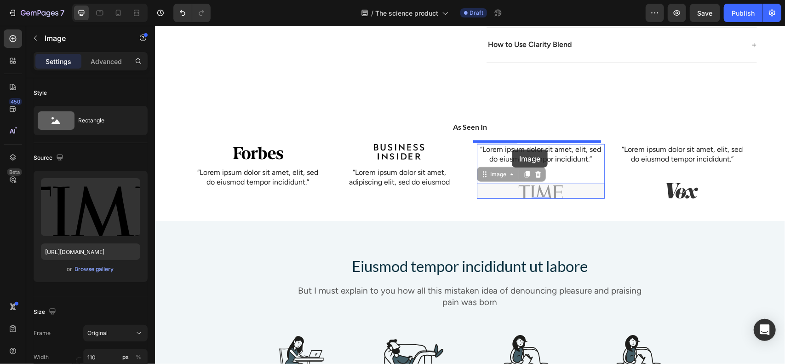
drag, startPoint x: 496, startPoint y: 172, endPoint x: 512, endPoint y: 149, distance: 27.4
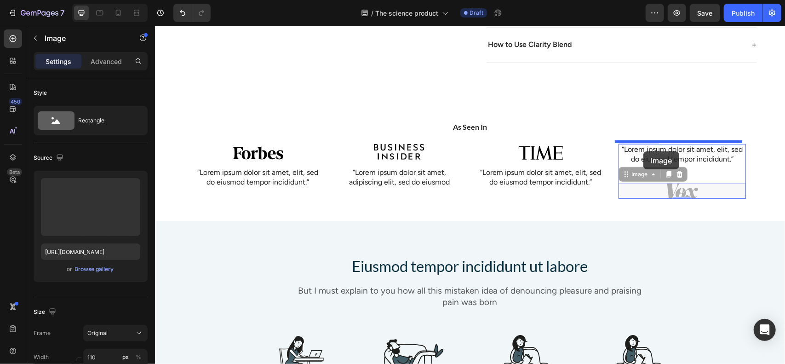
drag, startPoint x: 643, startPoint y: 176, endPoint x: 643, endPoint y: 150, distance: 25.8
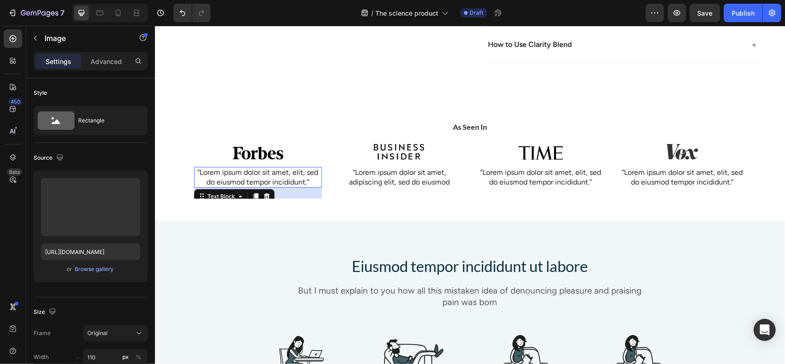
click at [295, 174] on p "“Lorem ipsum dolor sit amet, elit, sed do eiusmod tempor incididunt.”" at bounding box center [258, 176] width 126 height 19
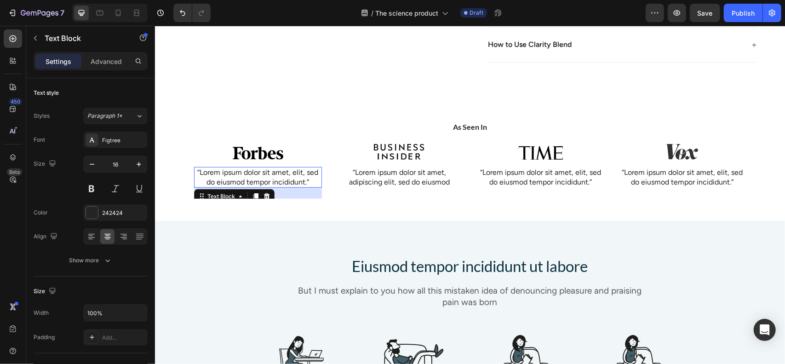
click at [295, 174] on p "“Lorem ipsum dolor sit amet, elit, sed do eiusmod tempor incididunt.”" at bounding box center [258, 176] width 126 height 19
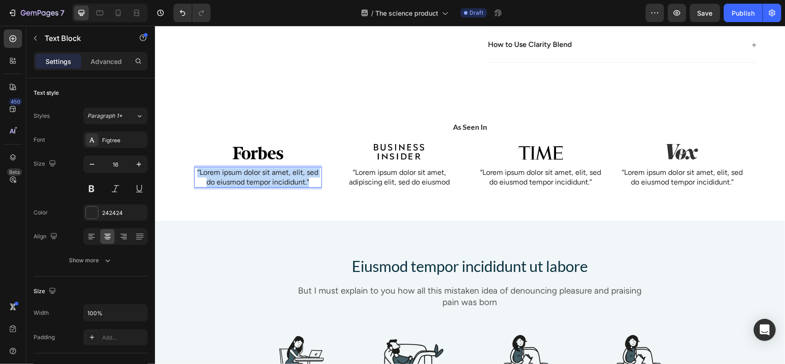
click at [295, 174] on p "“Lorem ipsum dolor sit amet, elit, sed do eiusmod tempor incididunt.”" at bounding box center [258, 176] width 126 height 19
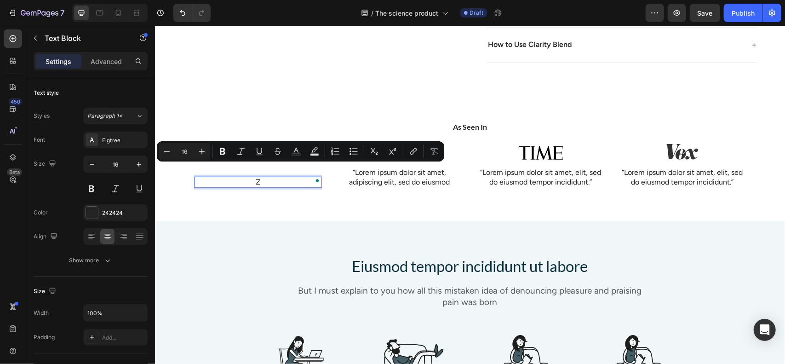
scroll to position [392, 0]
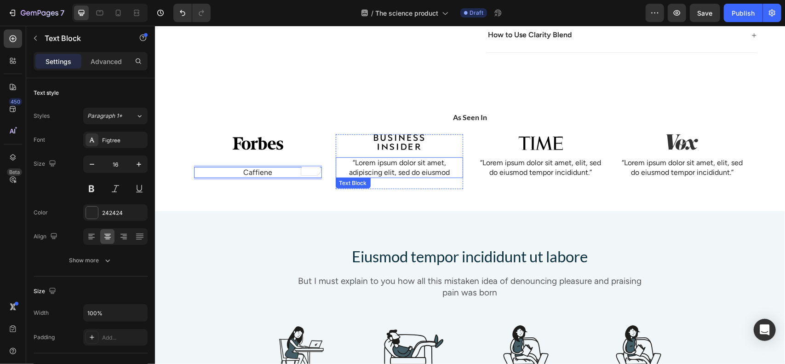
click at [404, 164] on p "“Lorem ipsum dolor sit amet, adipiscing elit, sed do eiusmod" at bounding box center [399, 167] width 126 height 19
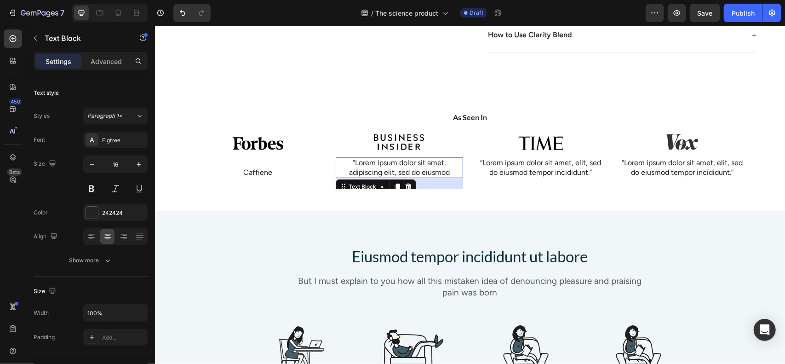
click at [404, 164] on p "“Lorem ipsum dolor sit amet, adipiscing elit, sed do eiusmod" at bounding box center [399, 167] width 126 height 19
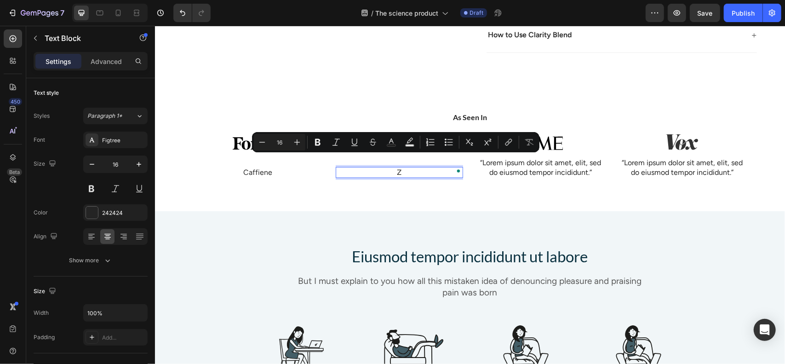
scroll to position [401, 0]
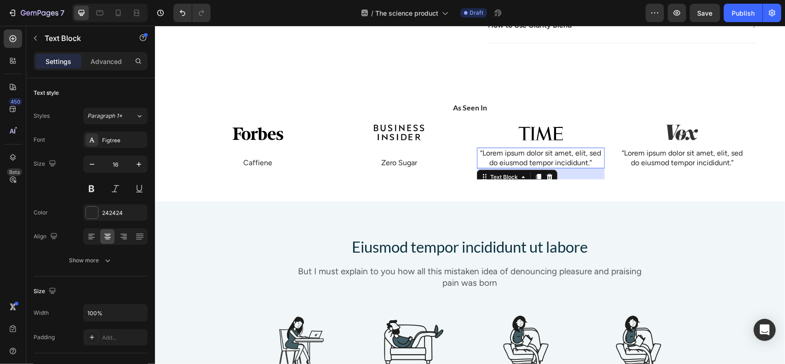
click at [521, 151] on p "“Lorem ipsum dolor sit amet, elit, sed do eiusmod tempor incididunt.”" at bounding box center [541, 157] width 126 height 19
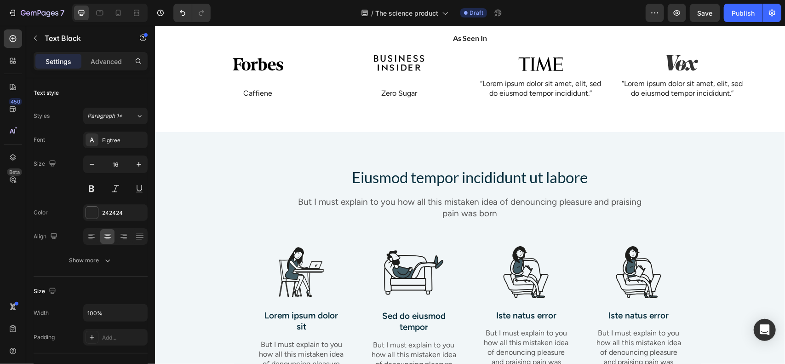
scroll to position [364, 0]
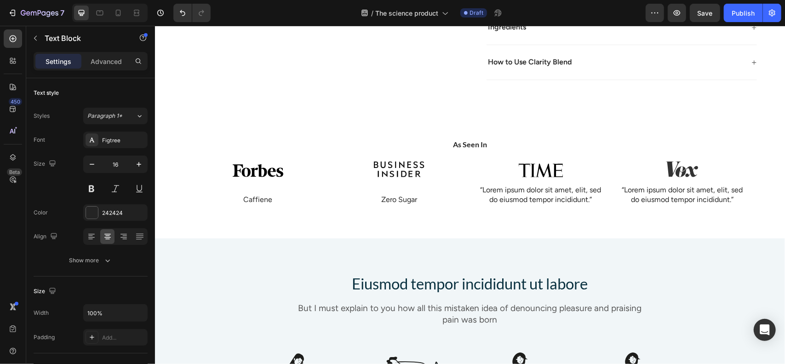
click at [522, 190] on p "“Lorem ipsum dolor sit amet, elit, sed do eiusmod tempor incididunt.”" at bounding box center [541, 194] width 126 height 19
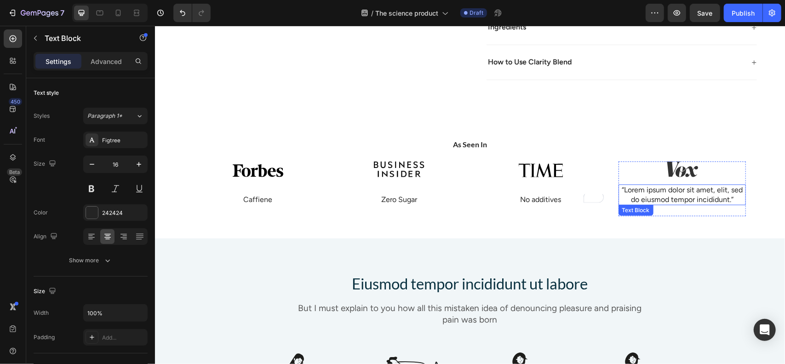
click at [658, 195] on p "“Lorem ipsum dolor sit amet, elit, sed do eiusmod tempor incididunt.”" at bounding box center [682, 194] width 126 height 19
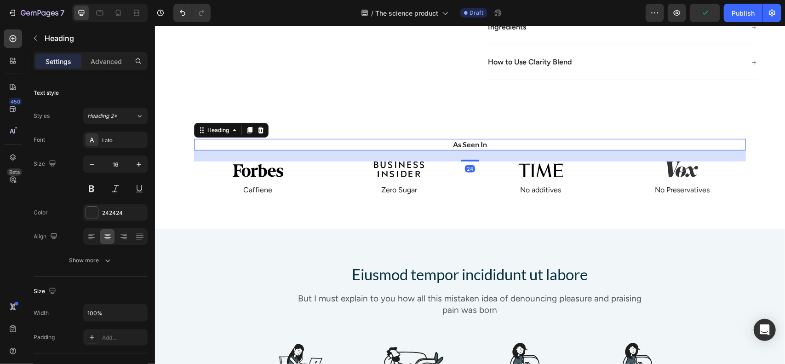
click at [469, 138] on h2 "As Seen In" at bounding box center [470, 144] width 552 height 12
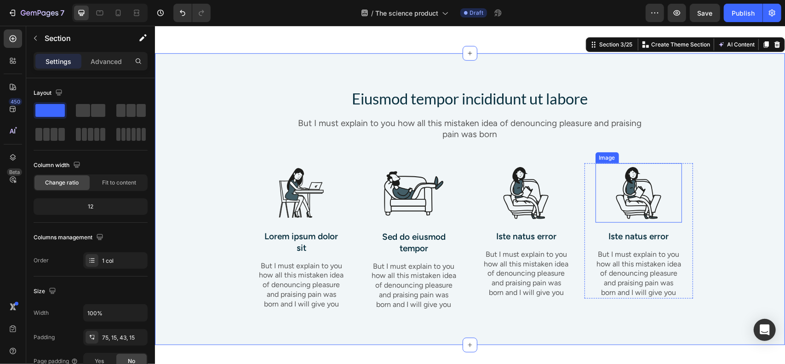
scroll to position [538, 0]
click at [774, 41] on icon at bounding box center [777, 44] width 6 height 6
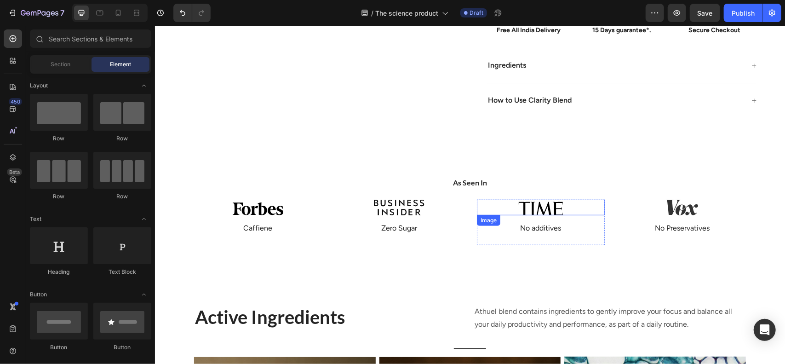
scroll to position [291, 0]
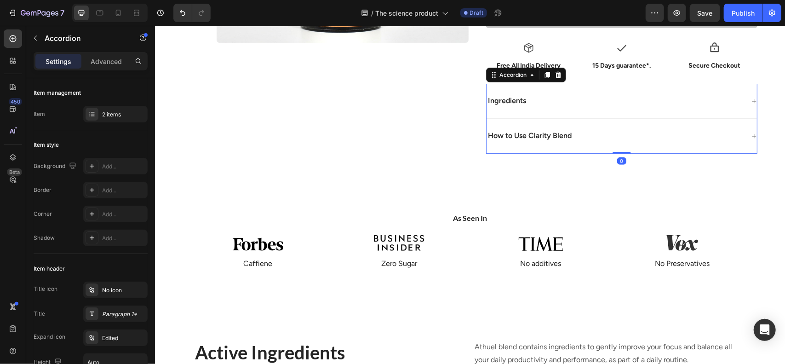
click at [617, 134] on div "How to Use Clarity Blend" at bounding box center [615, 135] width 258 height 12
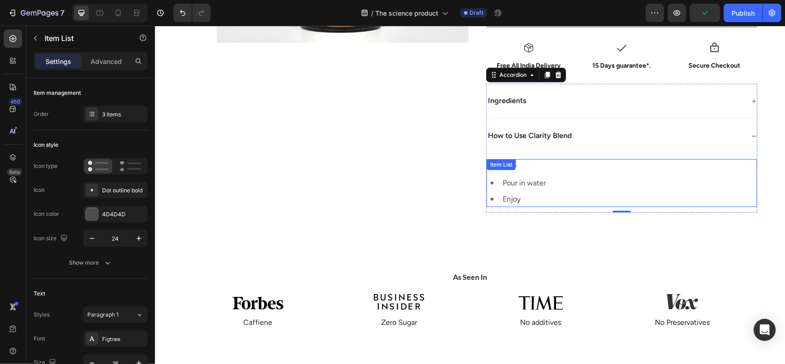
click at [516, 180] on p "Pour in water" at bounding box center [523, 182] width 43 height 13
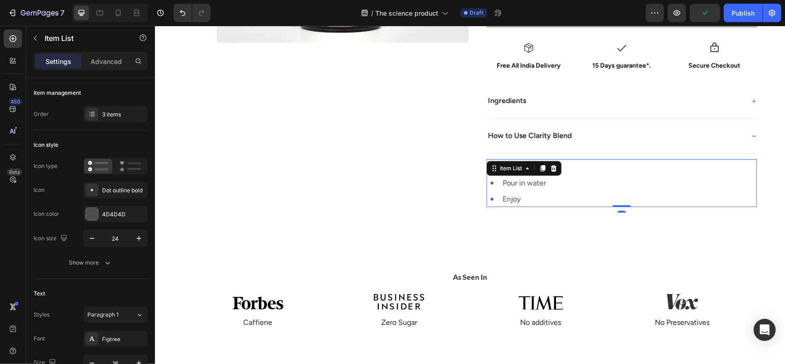
click at [516, 180] on p "Pour in water" at bounding box center [523, 182] width 43 height 13
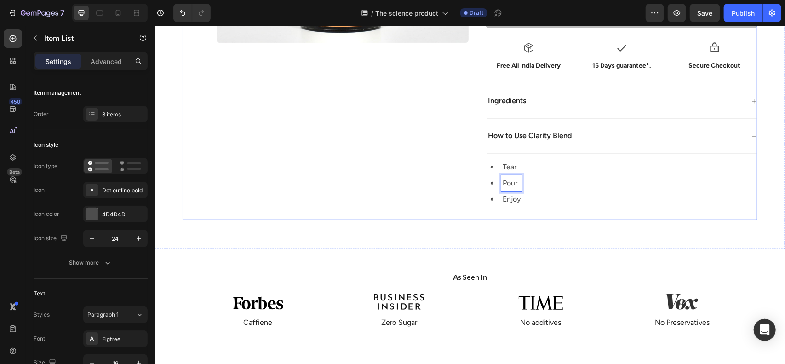
click at [389, 154] on div "Product Images" at bounding box center [325, 4] width 286 height 429
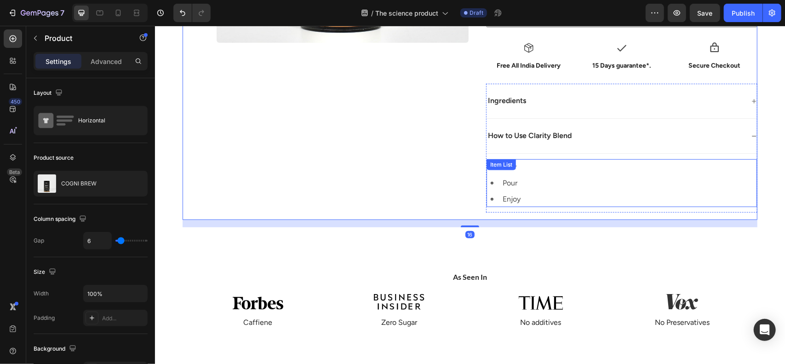
scroll to position [245, 0]
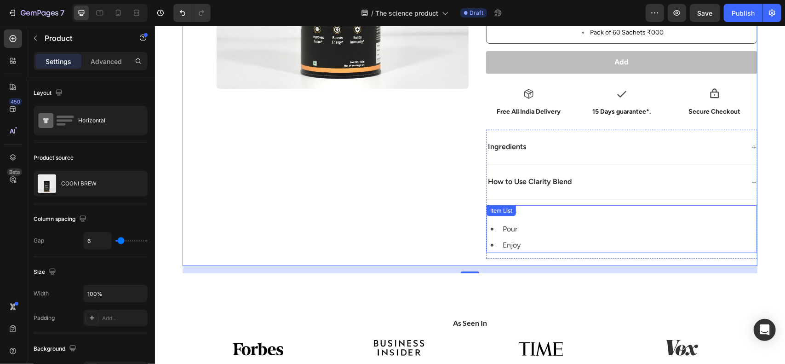
click at [617, 180] on div "How to Use Clarity Blend" at bounding box center [615, 181] width 258 height 12
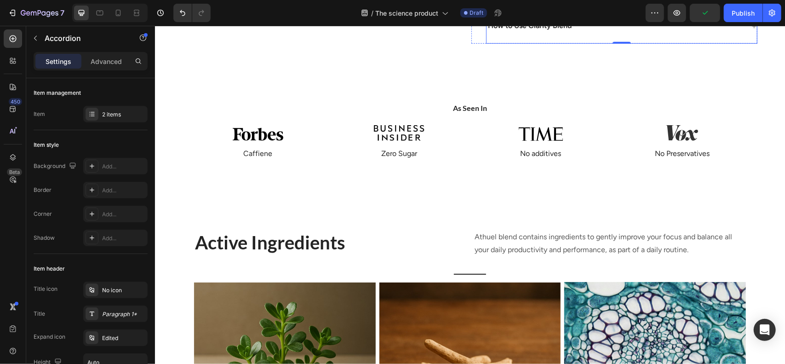
scroll to position [434, 0]
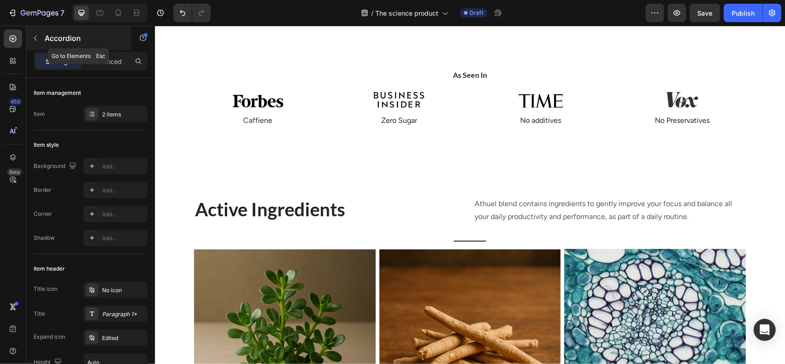
click at [37, 39] on icon "button" at bounding box center [35, 38] width 7 height 7
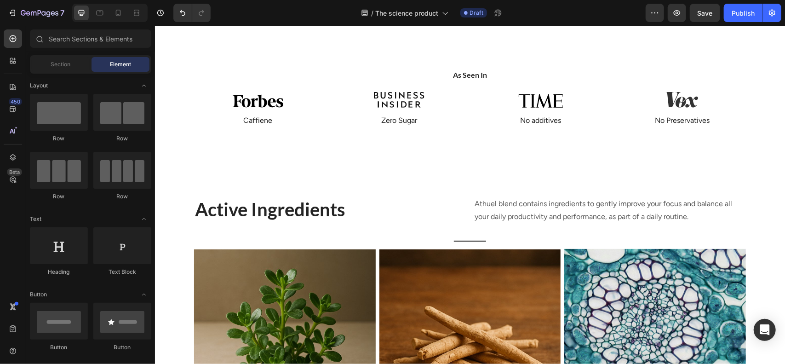
scroll to position [74, 0]
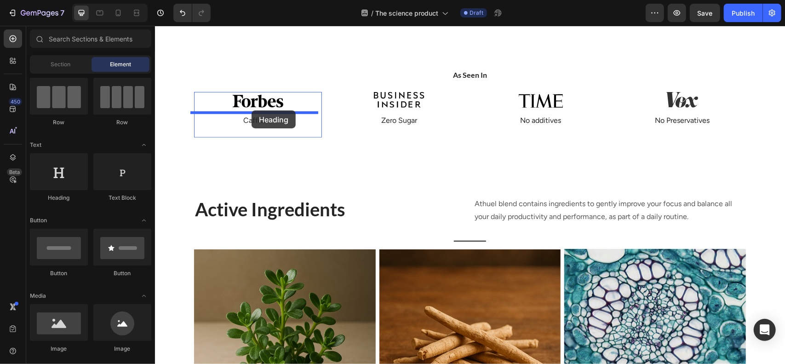
drag, startPoint x: 220, startPoint y: 208, endPoint x: 251, endPoint y: 110, distance: 102.9
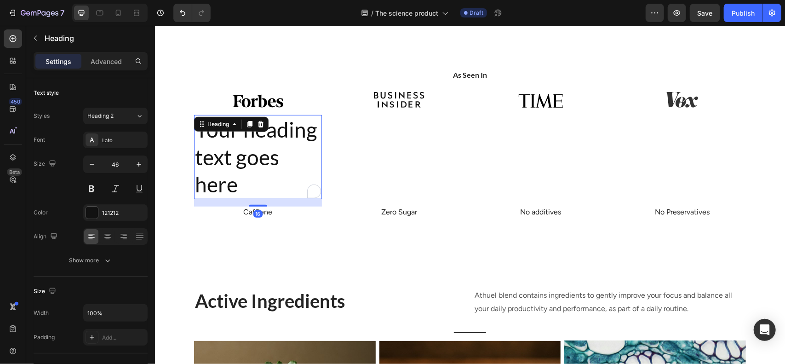
click at [298, 136] on h2 "Your heading text goes here" at bounding box center [258, 157] width 128 height 84
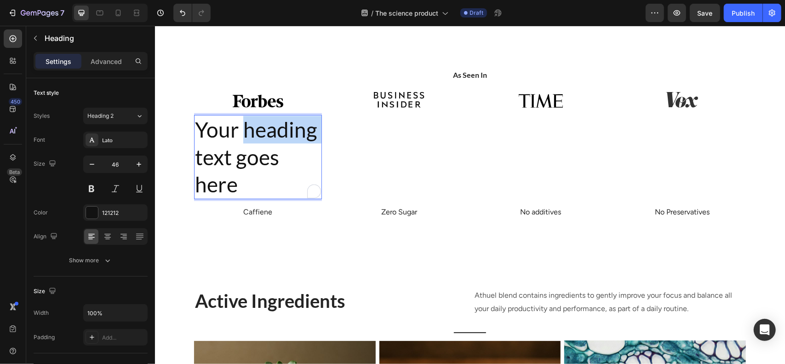
click at [298, 136] on p "Your heading text goes here" at bounding box center [258, 156] width 126 height 82
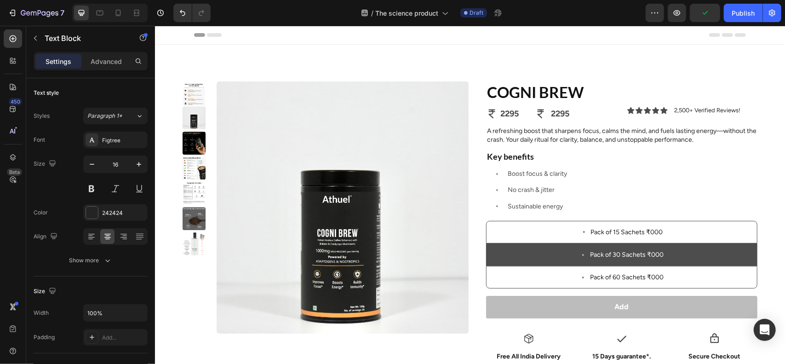
scroll to position [434, 0]
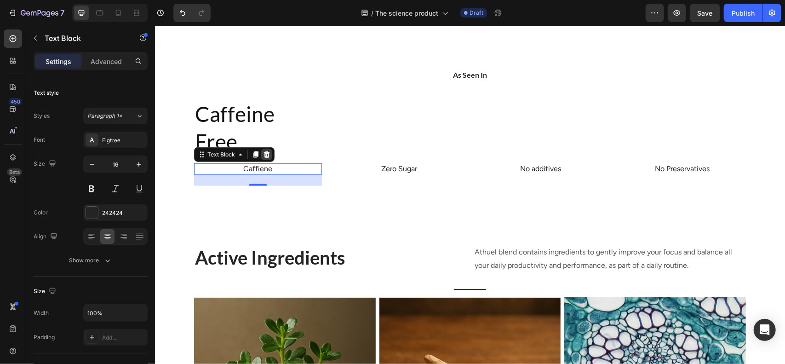
click at [263, 150] on icon at bounding box center [266, 153] width 7 height 7
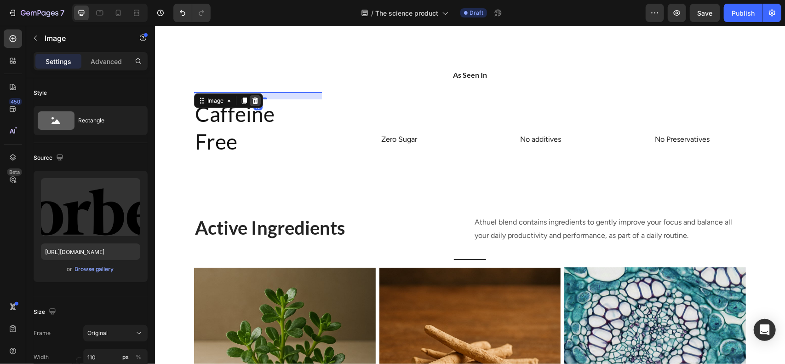
click at [251, 104] on icon at bounding box center [254, 100] width 7 height 7
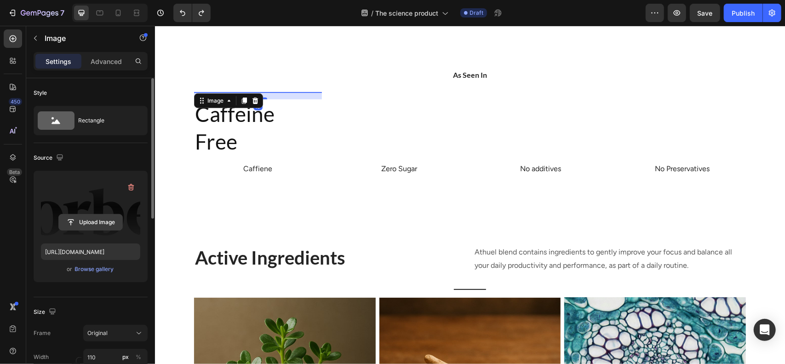
click at [89, 220] on input "file" at bounding box center [90, 222] width 63 height 16
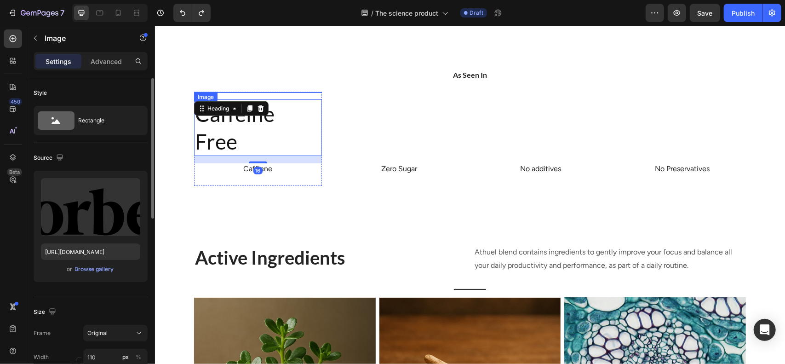
click at [271, 92] on img at bounding box center [257, 92] width 51 height 0
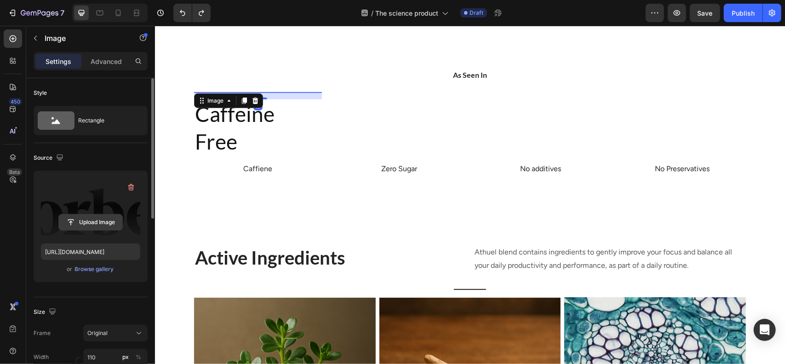
click at [114, 214] on button "Upload Image" at bounding box center [90, 222] width 64 height 17
click at [109, 230] on button "Upload Image" at bounding box center [90, 222] width 64 height 17
click at [81, 218] on input "file" at bounding box center [90, 222] width 63 height 16
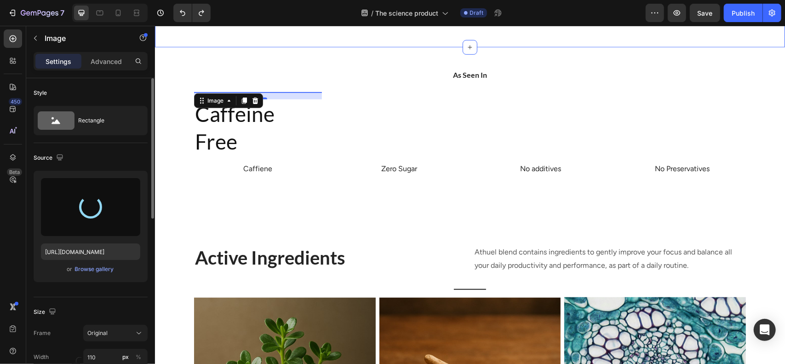
type input "https://cdn.shopify.com/s/files/1/0589/4638/8042/files/gempages_503471079226868…"
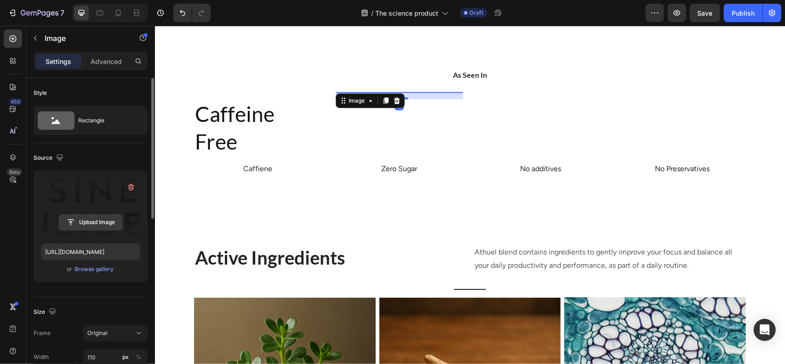
click at [118, 228] on input "file" at bounding box center [90, 222] width 63 height 16
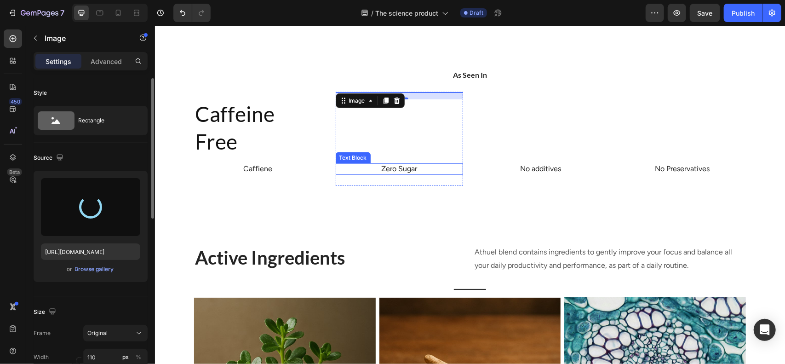
type input "https://cdn.shopify.com/s/files/1/0589/4638/8042/files/gempages_503471079226868…"
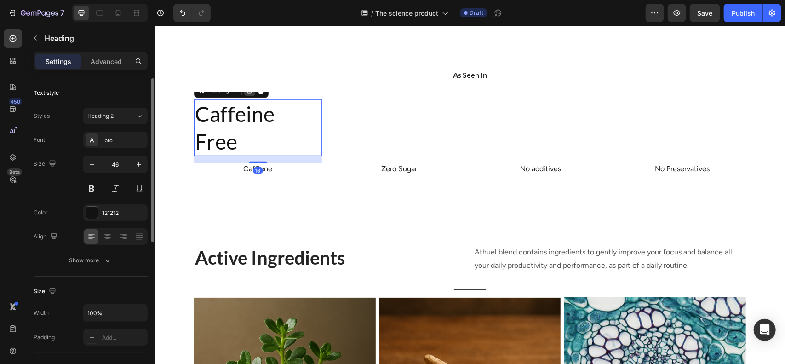
click at [247, 93] on icon at bounding box center [249, 90] width 5 height 6
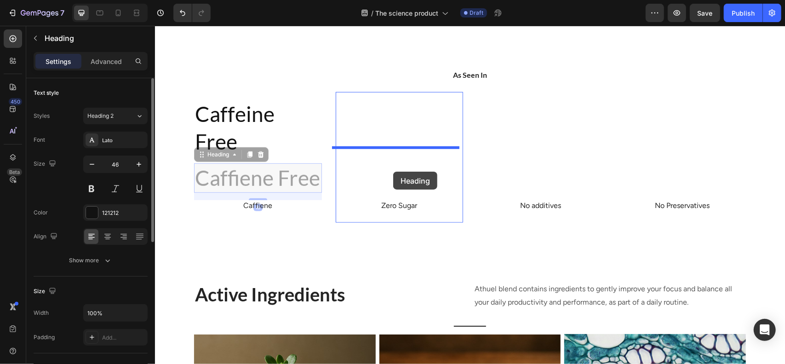
drag, startPoint x: 227, startPoint y: 176, endPoint x: 393, endPoint y: 171, distance: 165.7
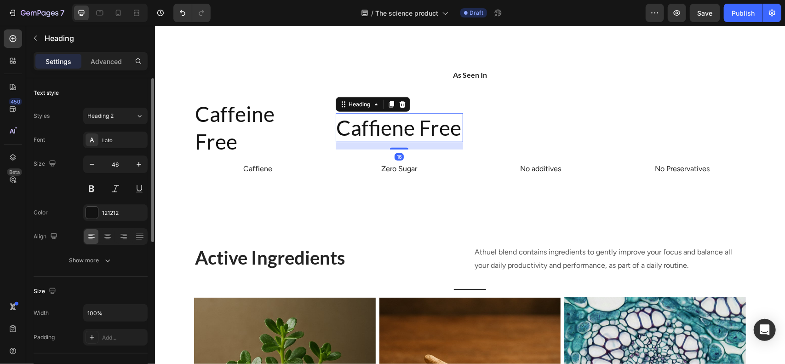
click at [393, 142] on h2 "Caffiene Free" at bounding box center [399, 127] width 128 height 29
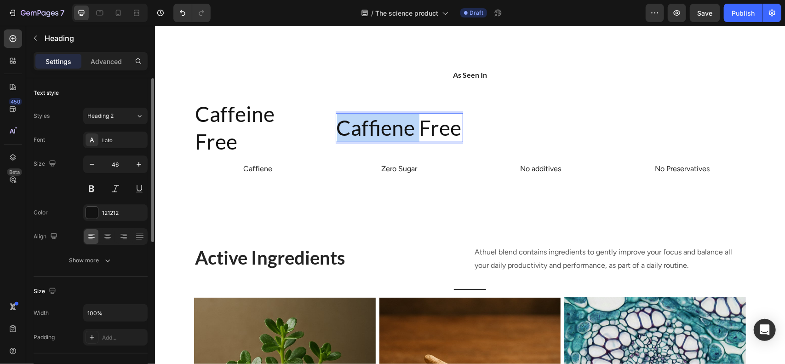
click at [393, 141] on p "Caffiene Free" at bounding box center [399, 128] width 126 height 28
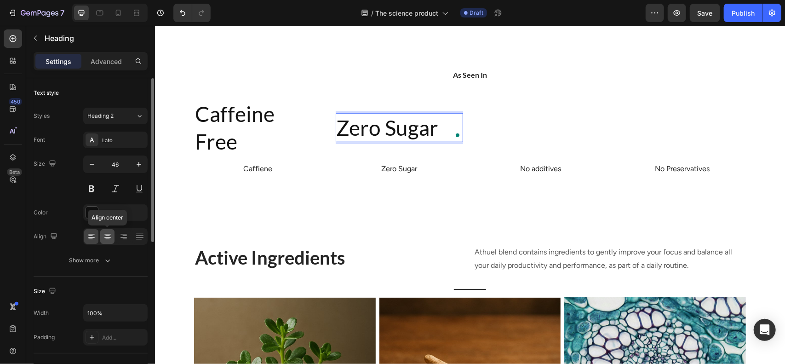
click at [106, 232] on icon at bounding box center [107, 236] width 9 height 9
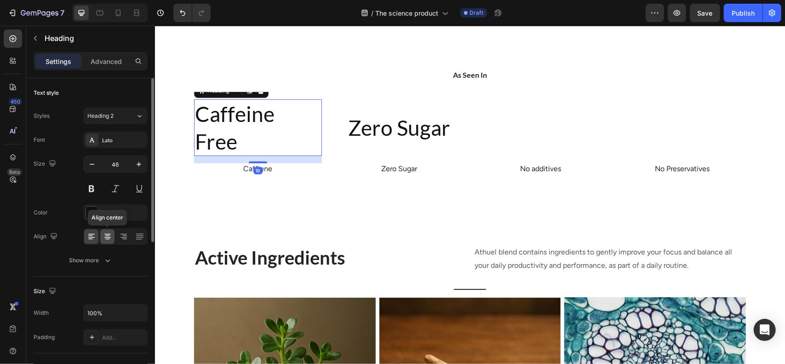
click at [109, 240] on icon at bounding box center [107, 236] width 9 height 9
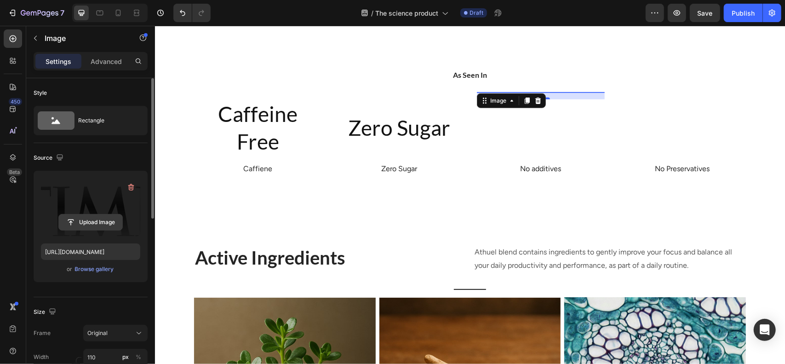
click at [120, 222] on input "file" at bounding box center [90, 222] width 63 height 16
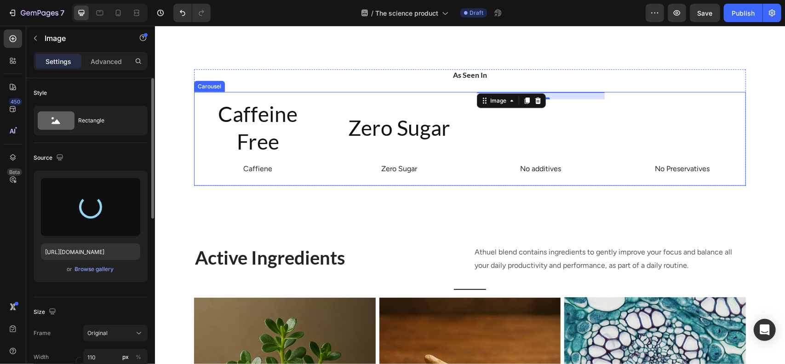
type input "https://cdn.shopify.com/s/files/1/0589/4638/8042/files/gempages_503471079226868…"
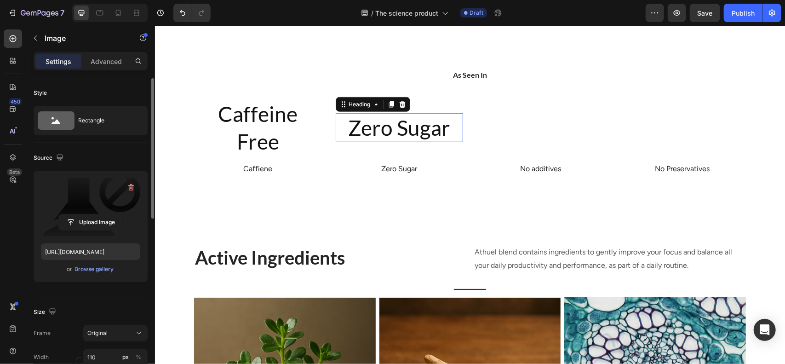
click at [445, 141] on p "Zero Sugar" at bounding box center [399, 128] width 126 height 28
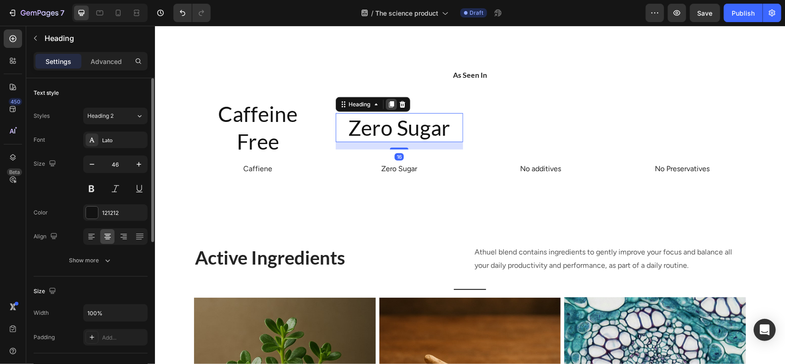
click at [391, 110] on div at bounding box center [391, 103] width 11 height 11
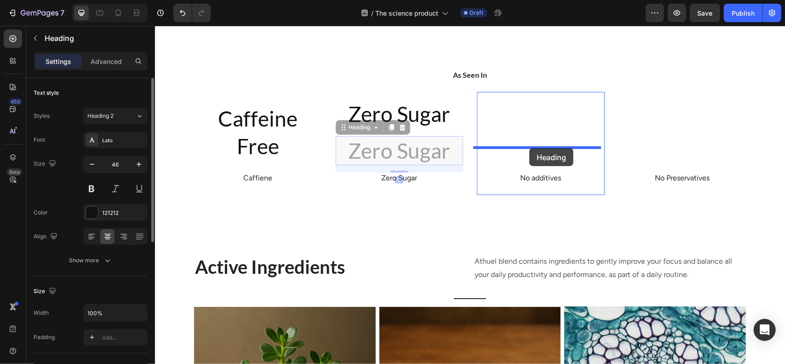
drag, startPoint x: 362, startPoint y: 179, endPoint x: 529, endPoint y: 148, distance: 170.0
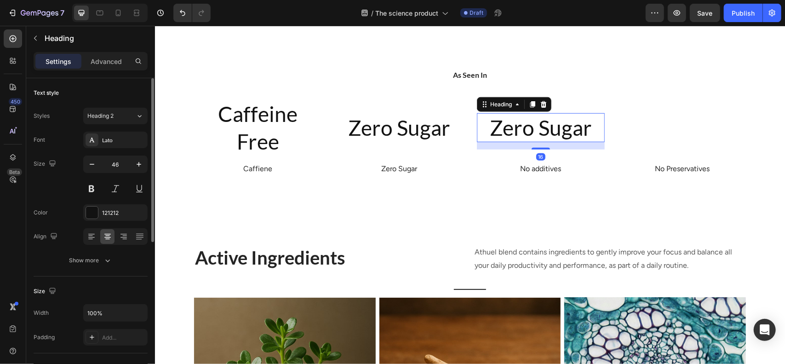
click at [528, 142] on h2 "Zero Sugar" at bounding box center [541, 127] width 128 height 29
click at [528, 141] on p "Zero Sugar" at bounding box center [541, 128] width 126 height 28
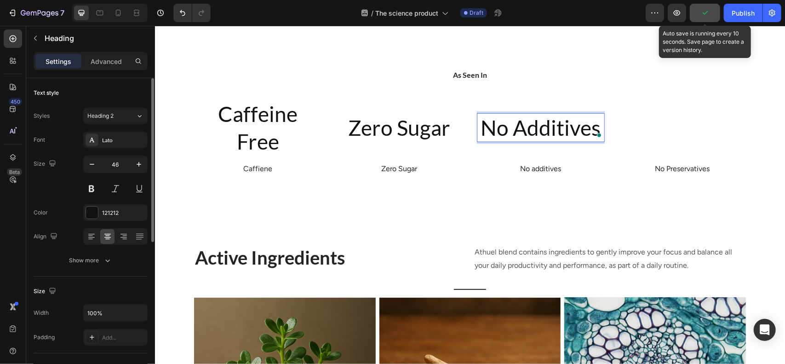
click at [707, 16] on icon "button" at bounding box center [705, 12] width 9 height 9
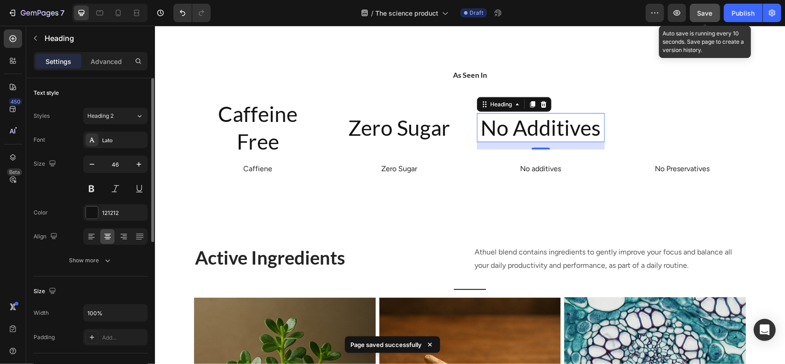
click at [707, 16] on span "Save" at bounding box center [705, 13] width 15 height 8
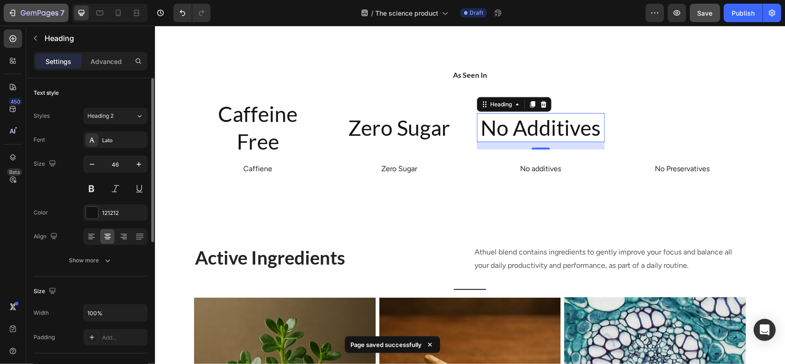
click at [60, 20] on button "7" at bounding box center [36, 13] width 65 height 18
